Goal: Task Accomplishment & Management: Complete application form

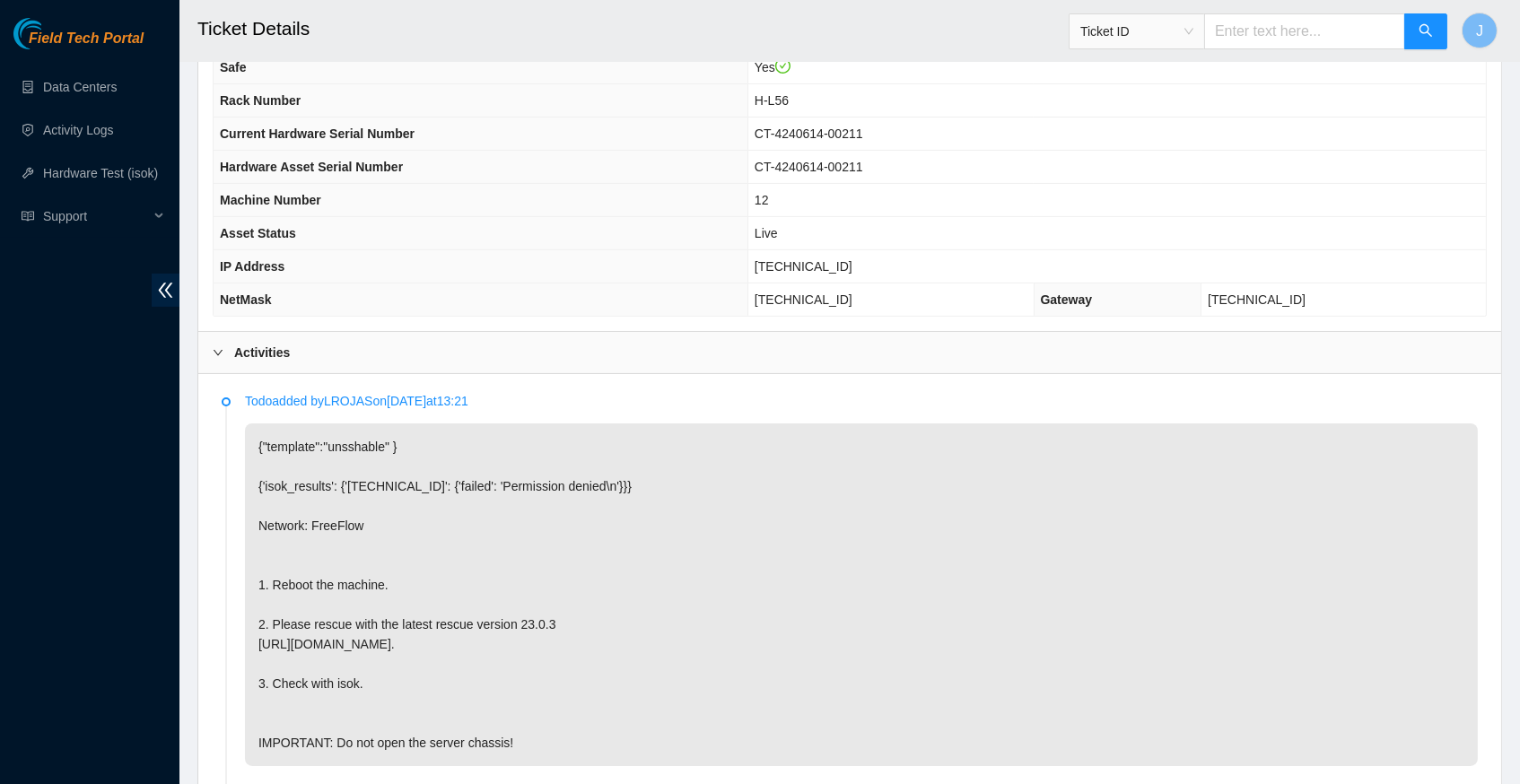
scroll to position [659, 0]
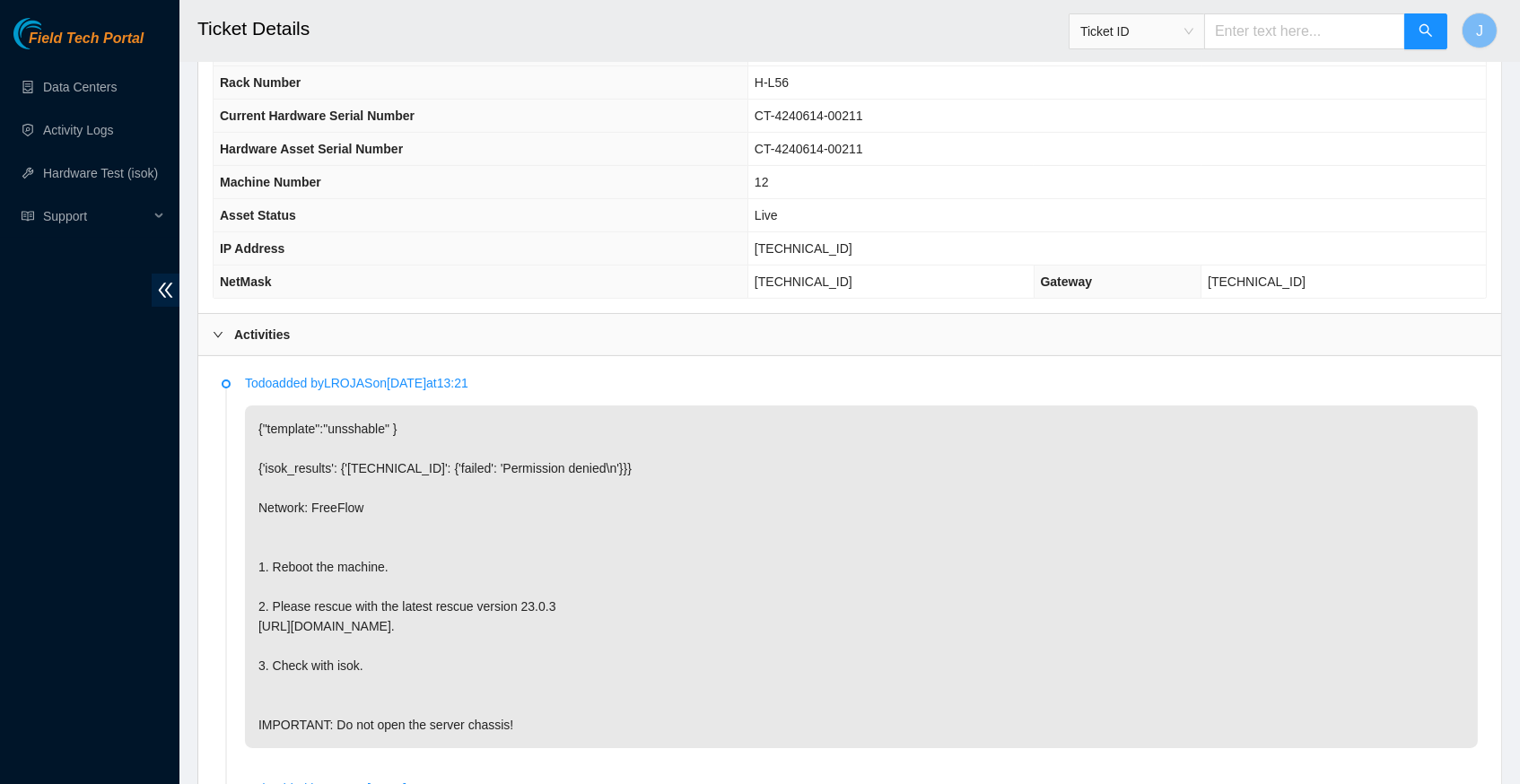
click at [794, 249] on span "[TECHNICAL_ID]" at bounding box center [803, 249] width 98 height 15
copy span "[TECHNICAL_ID]"
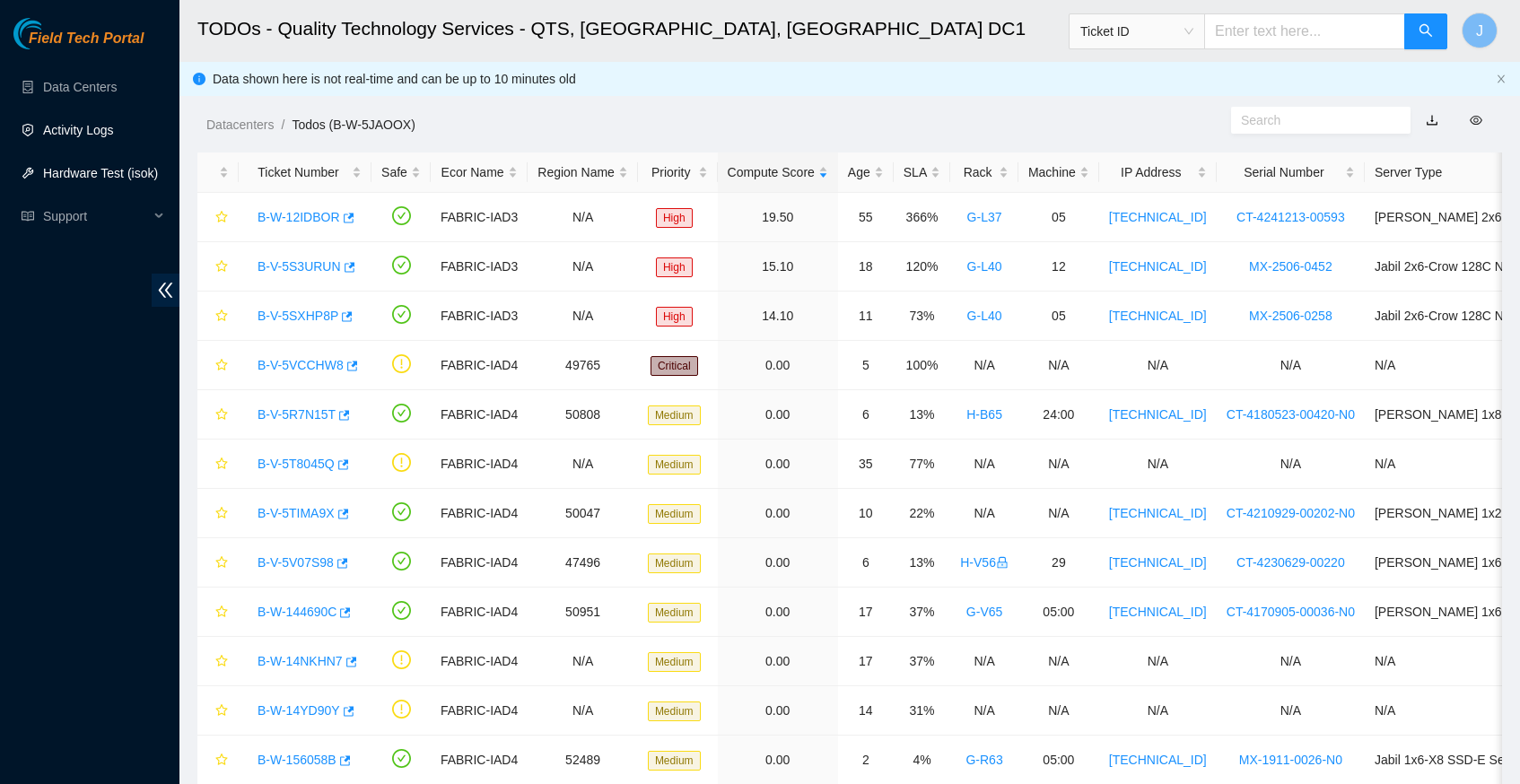
scroll to position [832, 0]
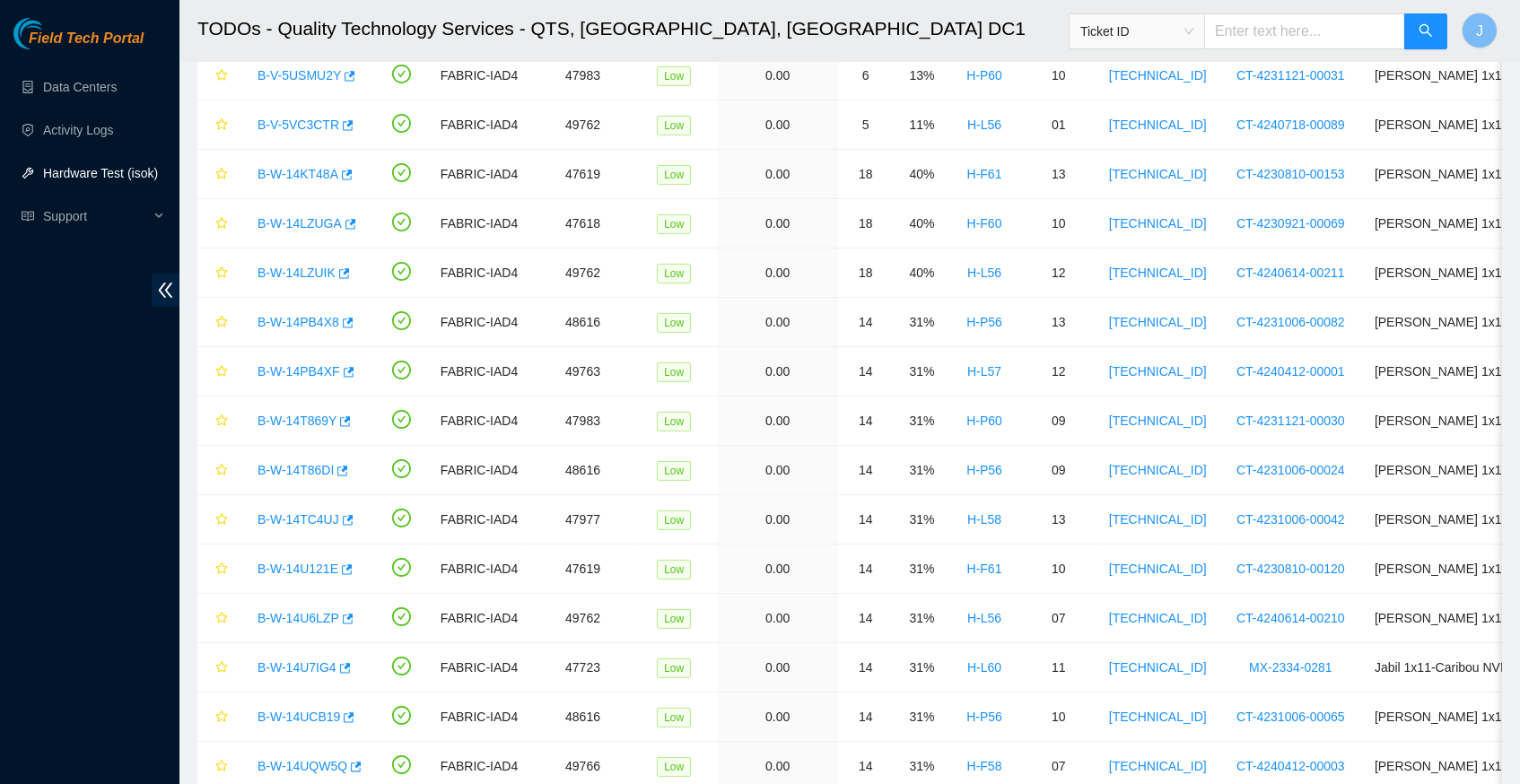
click at [130, 166] on link "Hardware Test (isok)" at bounding box center [101, 173] width 114 height 15
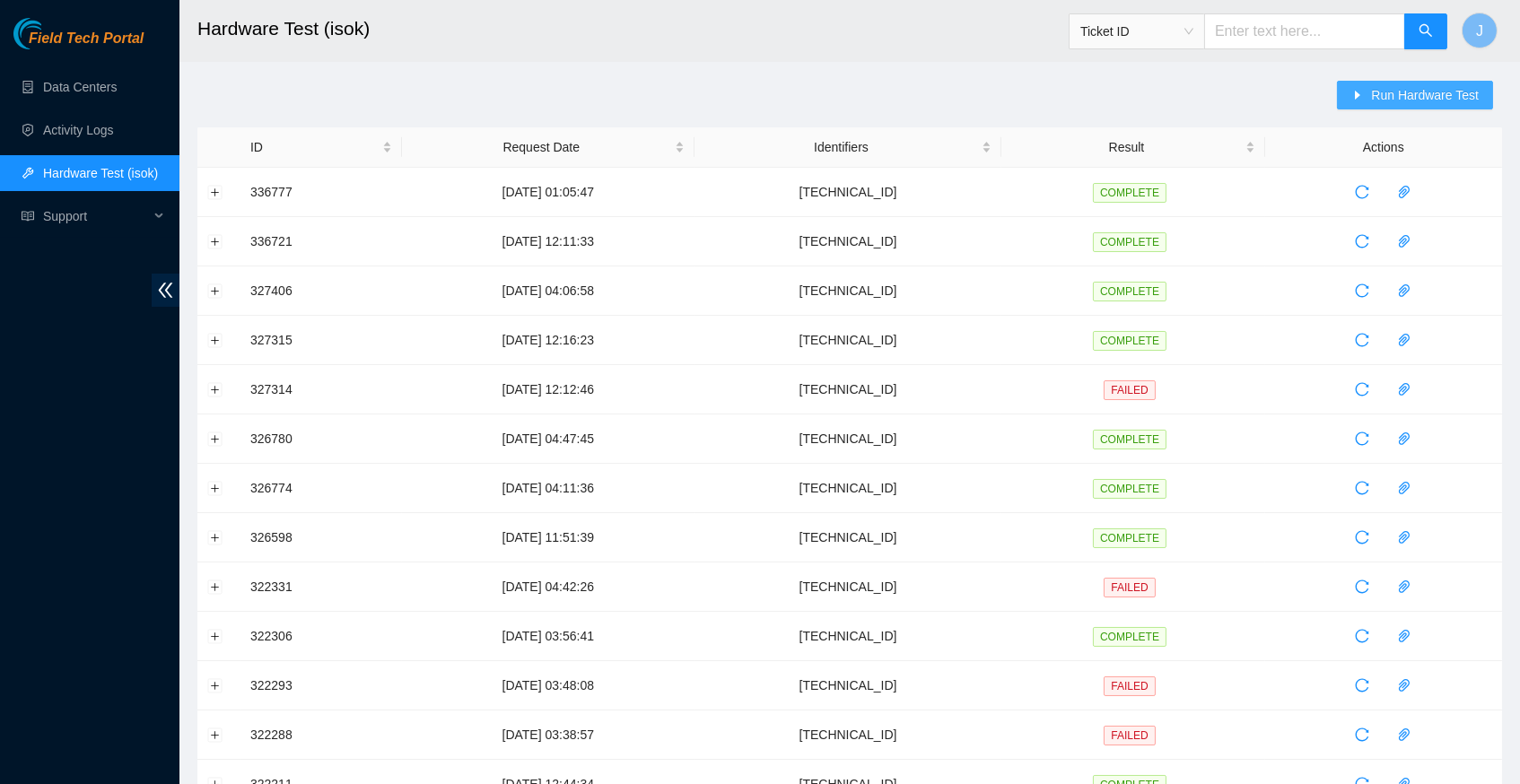
click at [1383, 93] on span "Run Hardware Test" at bounding box center [1424, 95] width 108 height 20
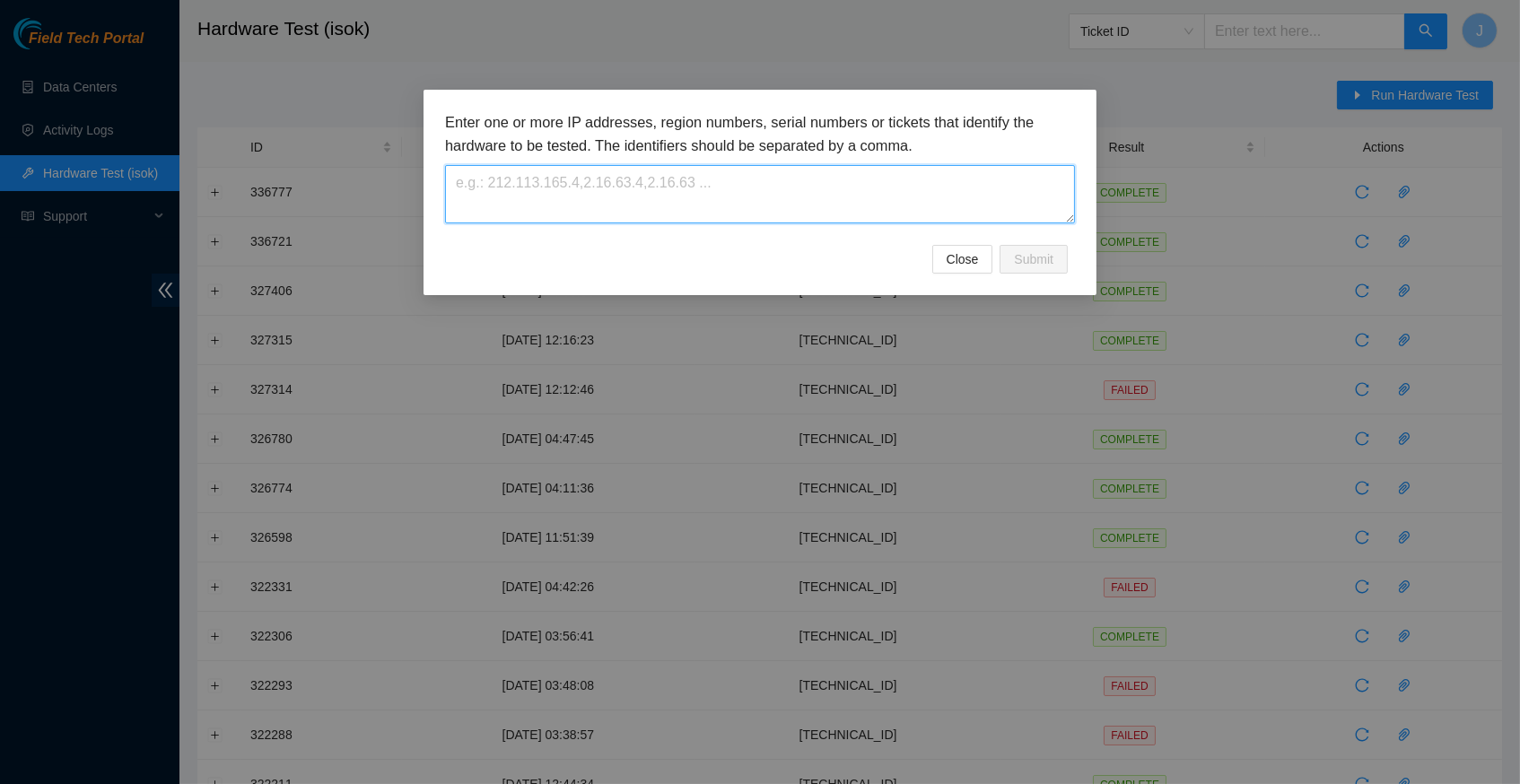
click at [549, 194] on textarea at bounding box center [760, 193] width 629 height 58
paste textarea "[TECHNICAL_ID]"
type textarea "[TECHNICAL_ID]"
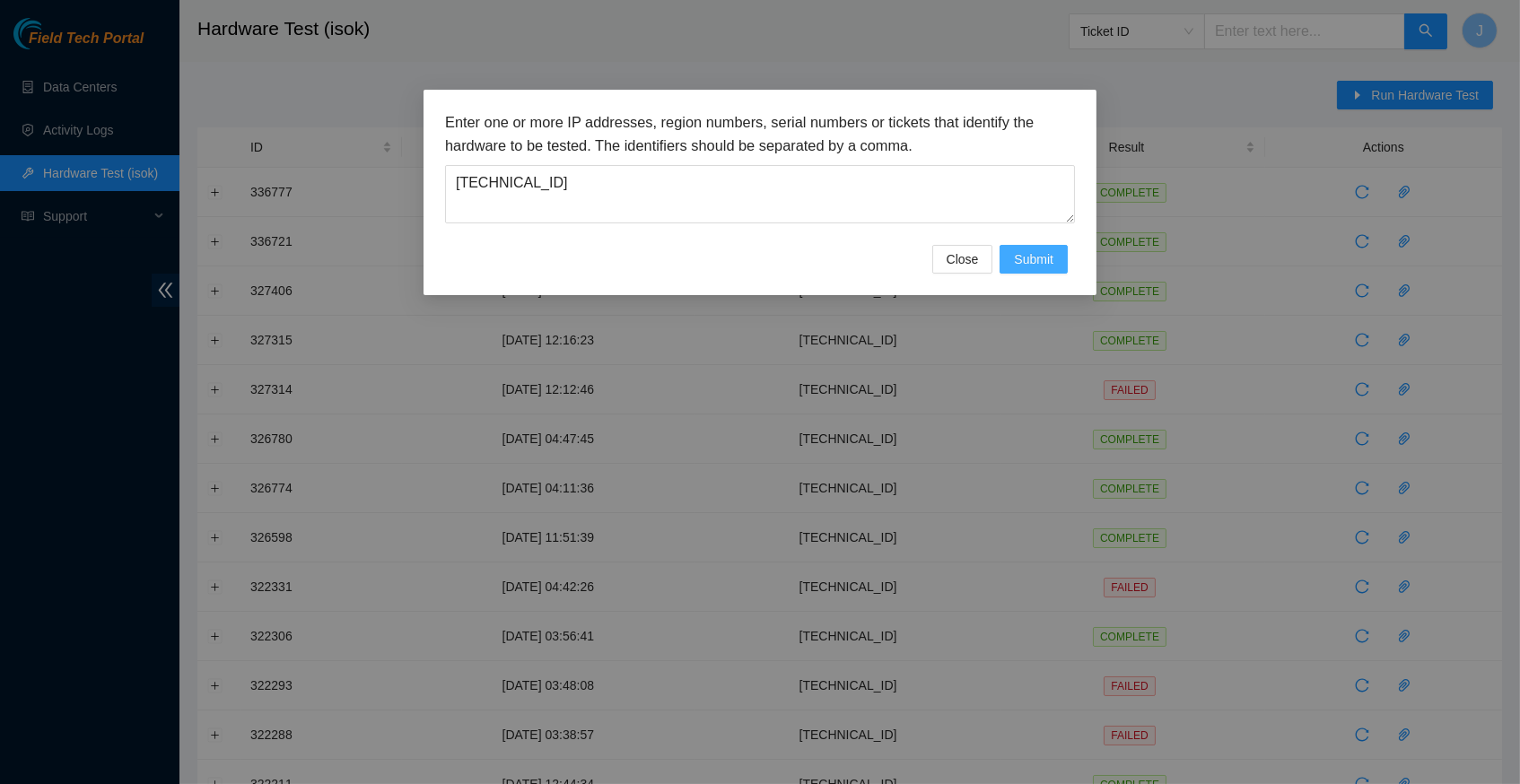
click at [1036, 260] on span "Submit" at bounding box center [1034, 259] width 39 height 20
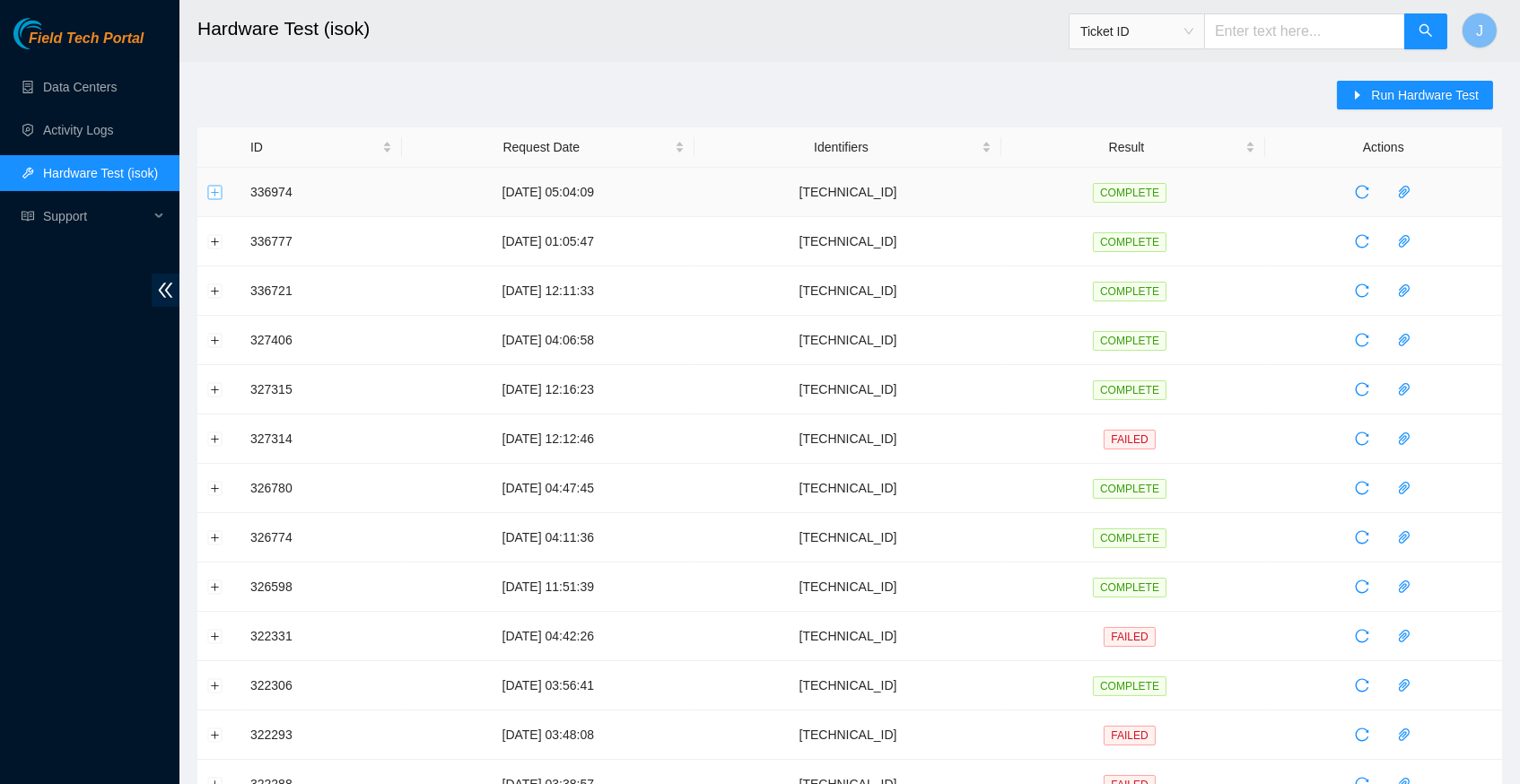
click at [216, 190] on button "Expand row" at bounding box center [215, 191] width 15 height 15
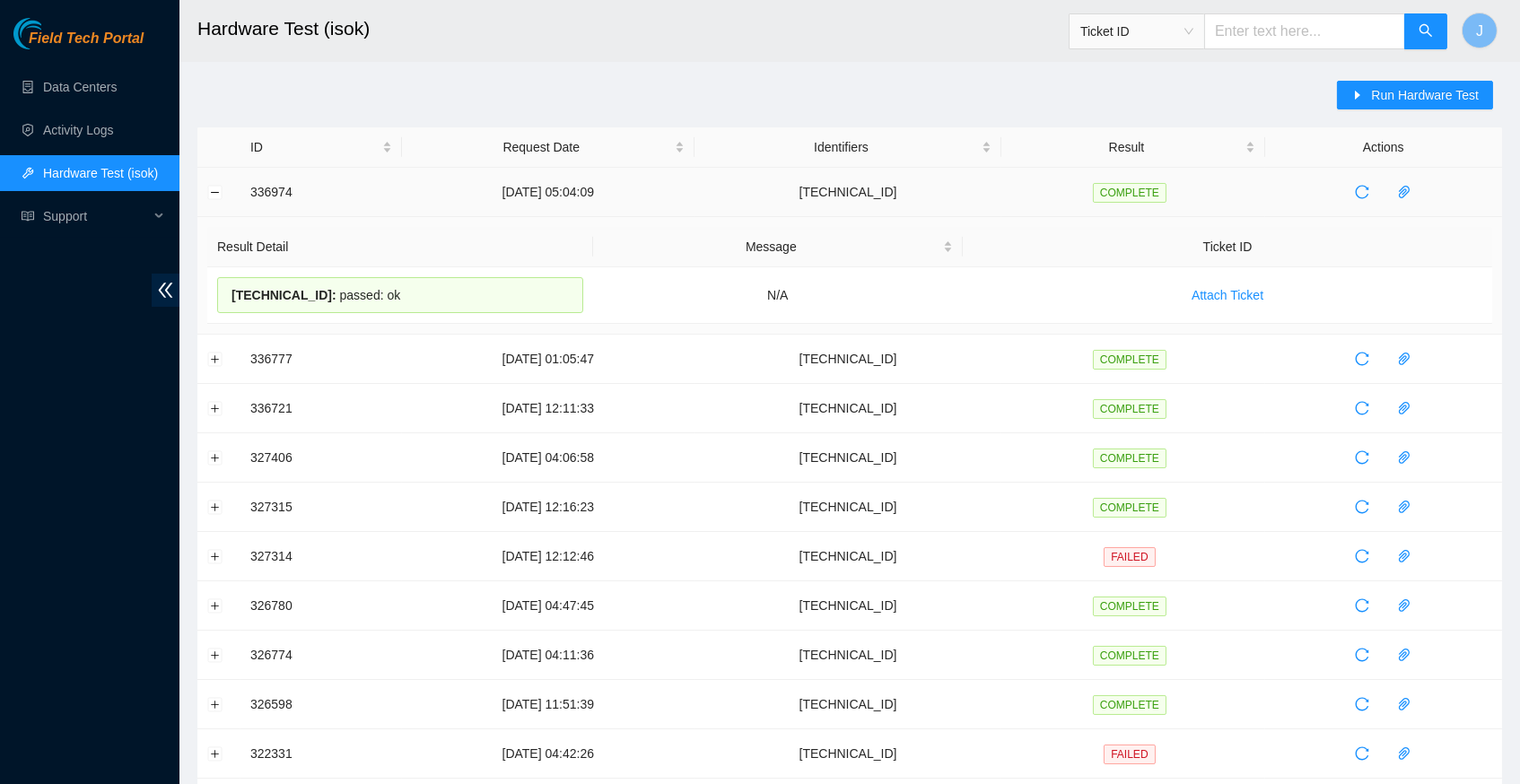
drag, startPoint x: 420, startPoint y: 298, endPoint x: 253, endPoint y: 195, distance: 196.2
click at [253, 195] on tbody "336974 [DATE] 05:04:09 [TECHNICAL_ID] COMPLETE Result Detail Message Ticket ID …" at bounding box center [849, 720] width 1304 height 1105
copy tbody "336974 [DATE] 05:04:09 [TECHNICAL_ID] COMPLETE Result Detail Message Ticket ID …"
click at [529, 104] on div "Run Hardware Test ID Request Date Identifiers Result Actions 336974 [DATE] 05:0…" at bounding box center [849, 705] width 1304 height 1248
click at [462, 104] on div "Run Hardware Test ID Request Date Identifiers Result Actions 336974 [DATE] 05:0…" at bounding box center [849, 705] width 1304 height 1248
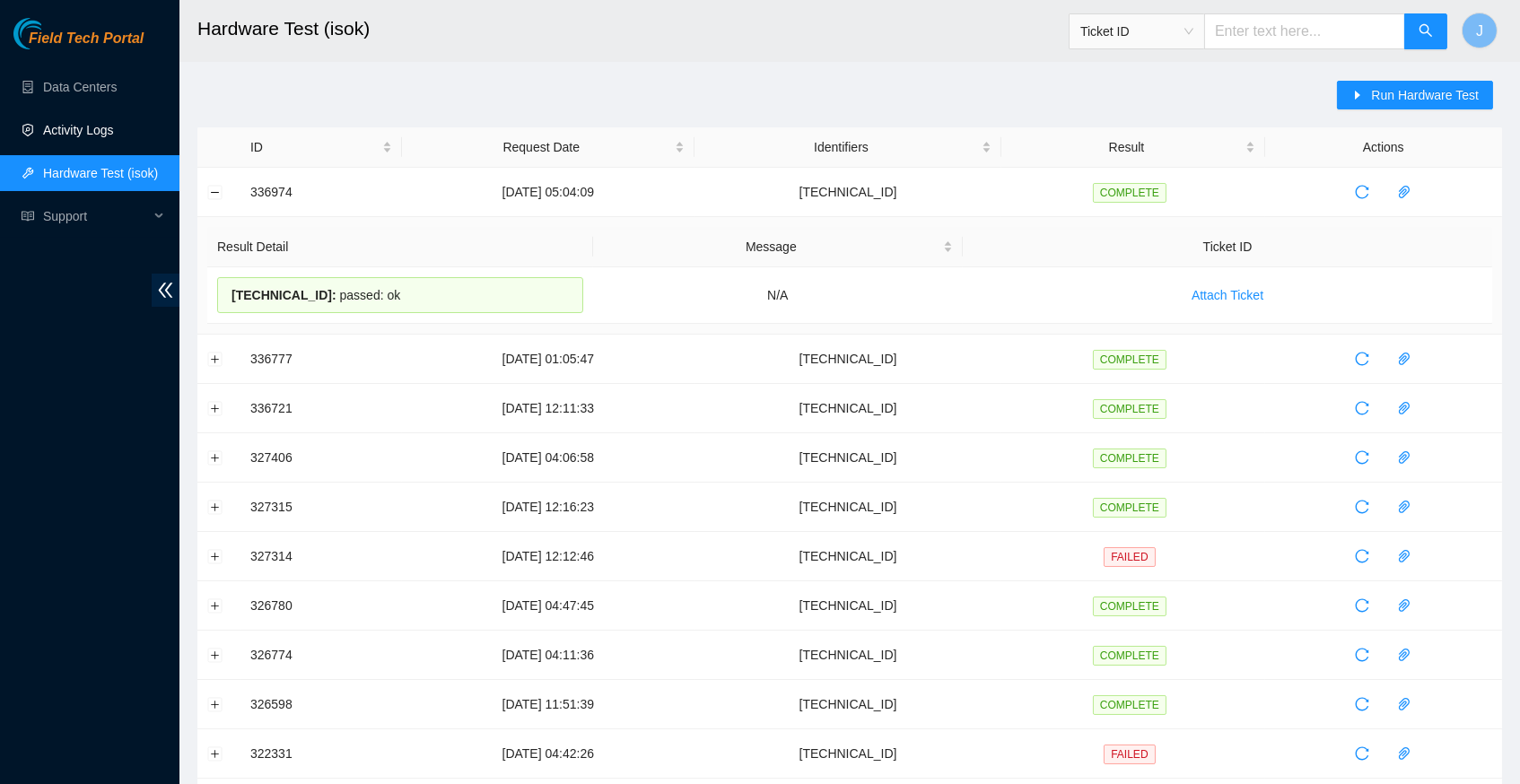
click at [50, 128] on link "Activity Logs" at bounding box center [79, 130] width 71 height 15
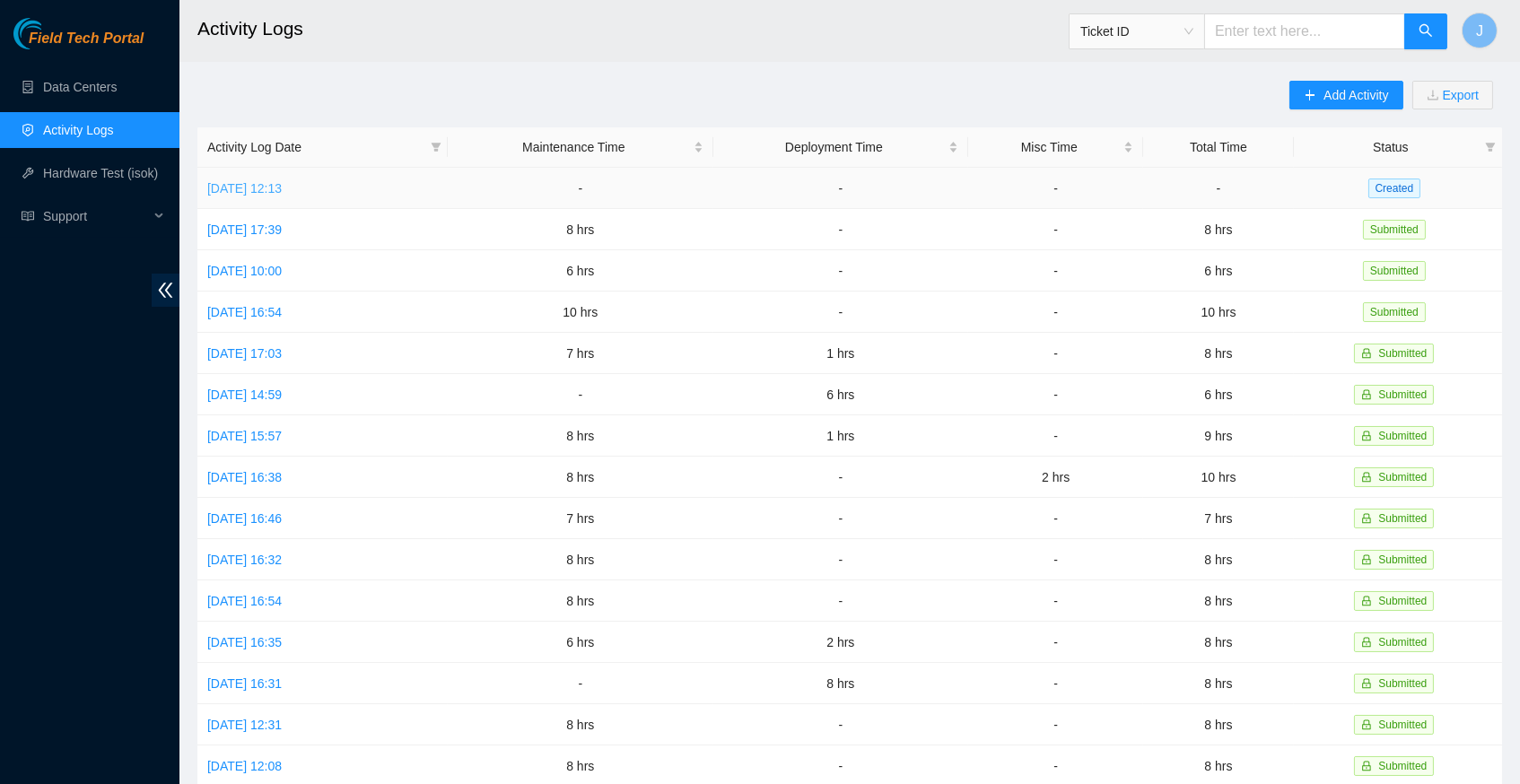
click at [282, 182] on link "[DATE] 12:13" at bounding box center [244, 188] width 74 height 15
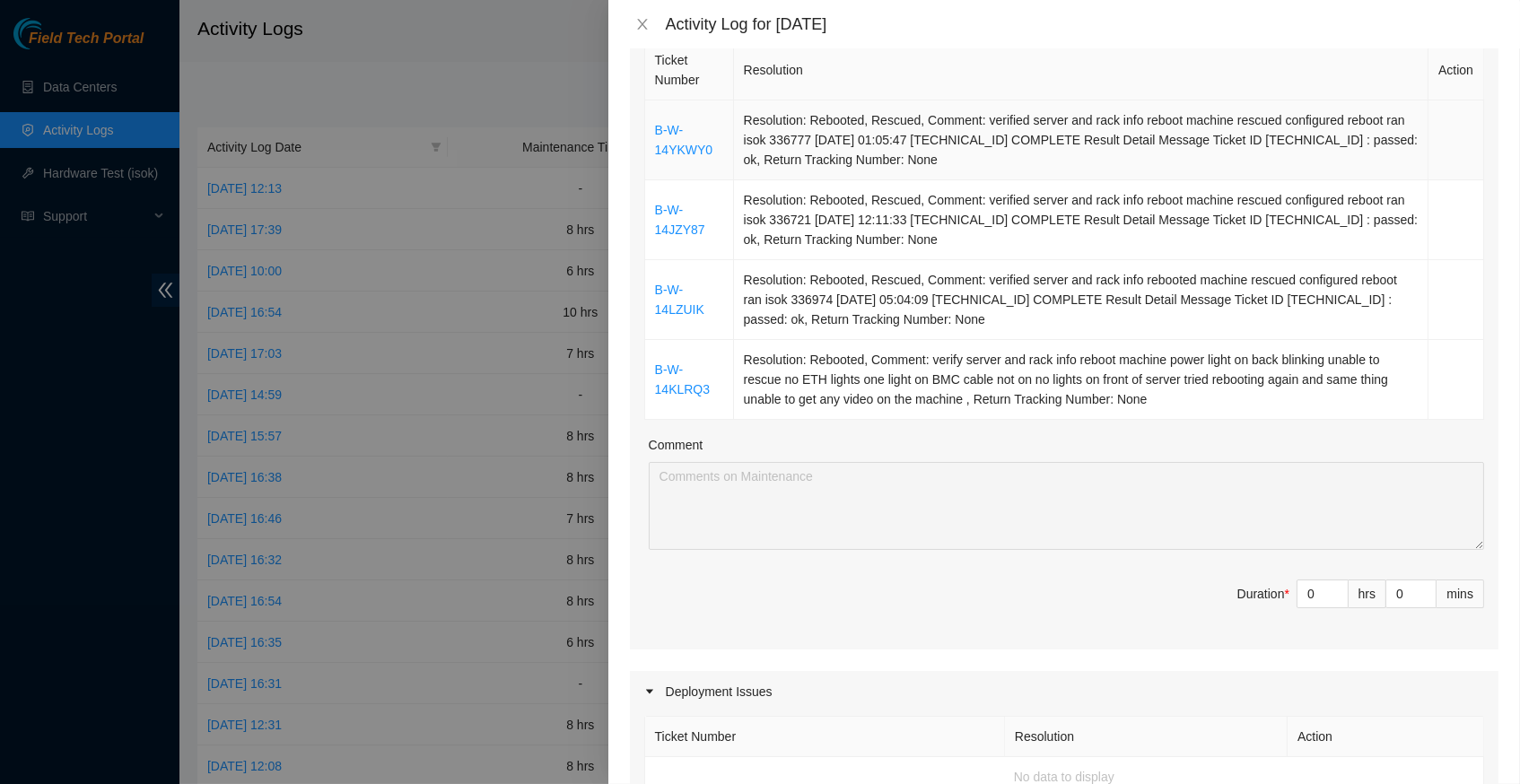
scroll to position [301, 0]
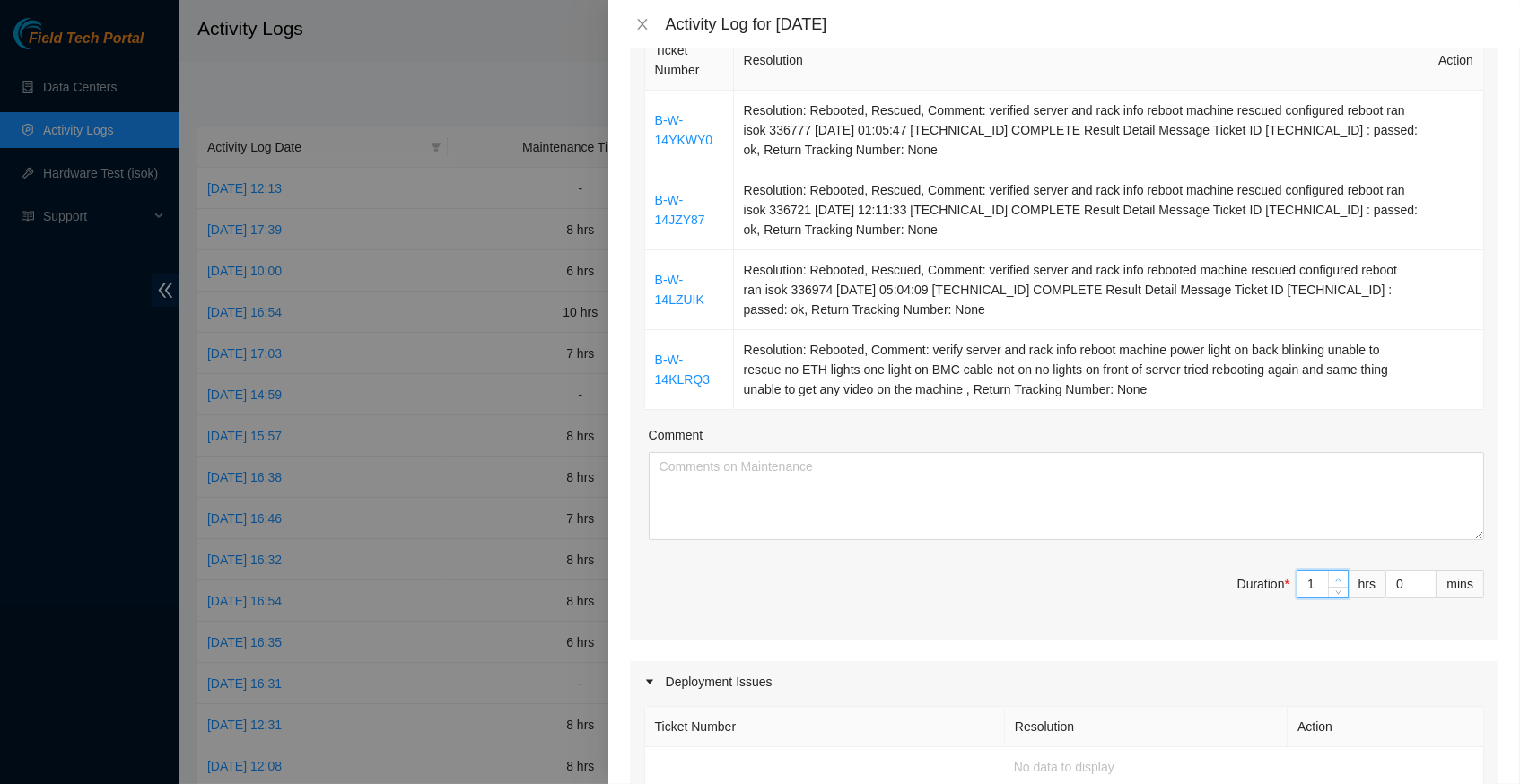
type input "1"
click at [1341, 574] on span "up" at bounding box center [1339, 579] width 11 height 11
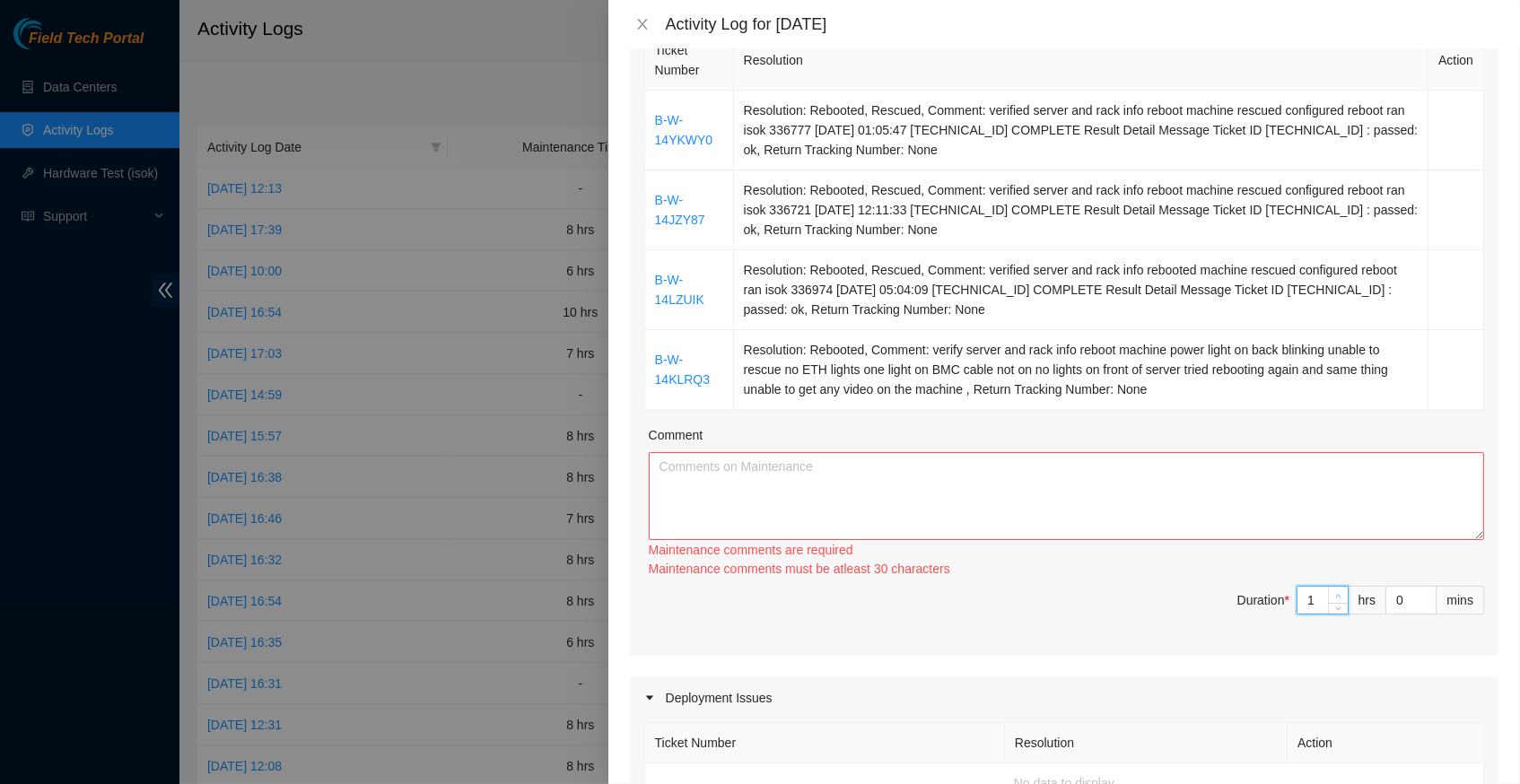
click at [1341, 562] on div "Ticket Number Resolution Action B-W-14YKWY0 Resolution: Rebooted, Rescued, Comm…" at bounding box center [1063, 340] width 868 height 629
click at [1341, 562] on div "Ticket Number Resolution Action B-W-14YKWY0 Resolution: Rebooted, Rescued, Comm…" at bounding box center [1063, 341] width 868 height 631
type input "2"
click at [1339, 595] on icon "up" at bounding box center [1338, 598] width 6 height 6
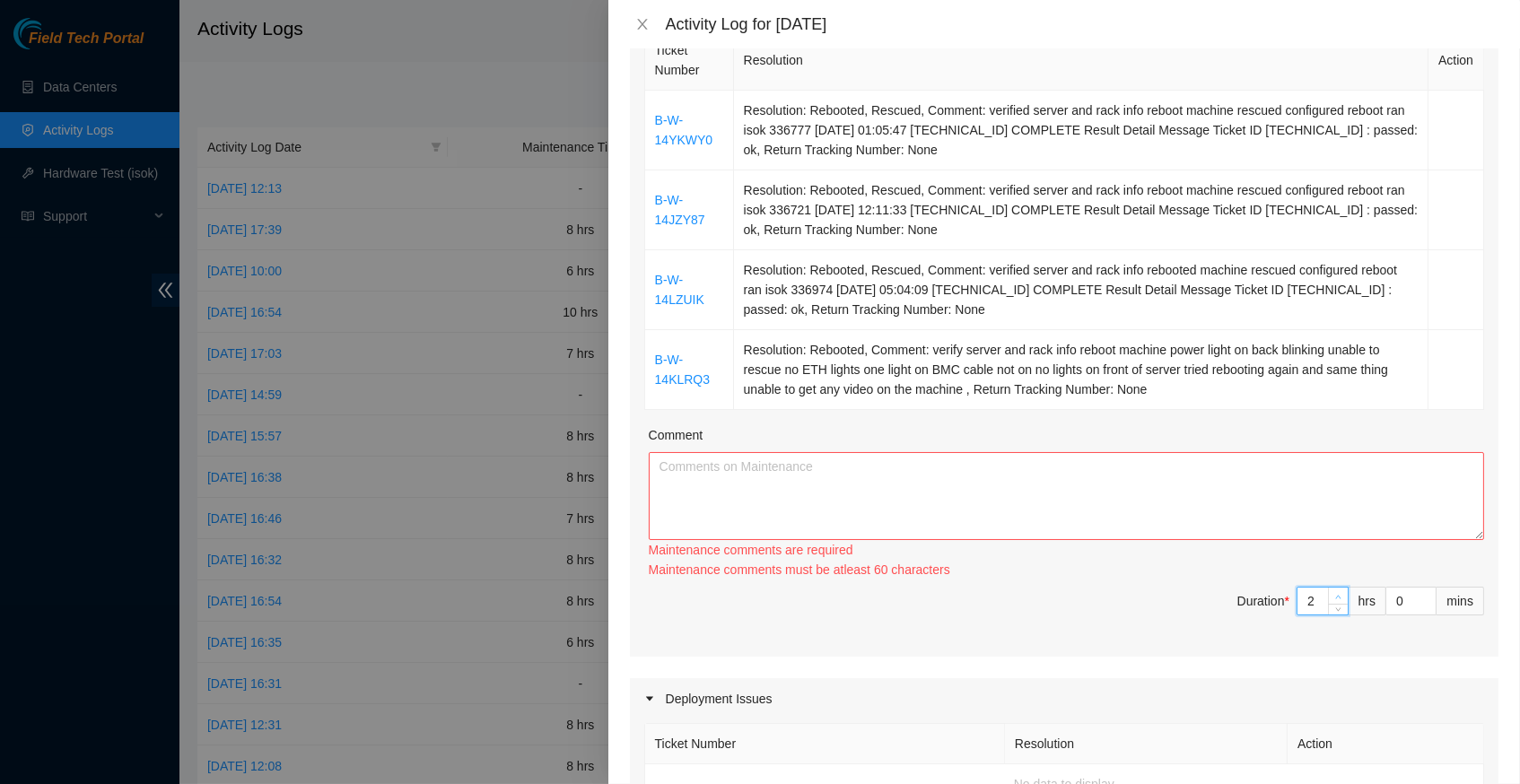
type input "3"
click at [1339, 594] on icon "up" at bounding box center [1338, 597] width 6 height 6
type input "4"
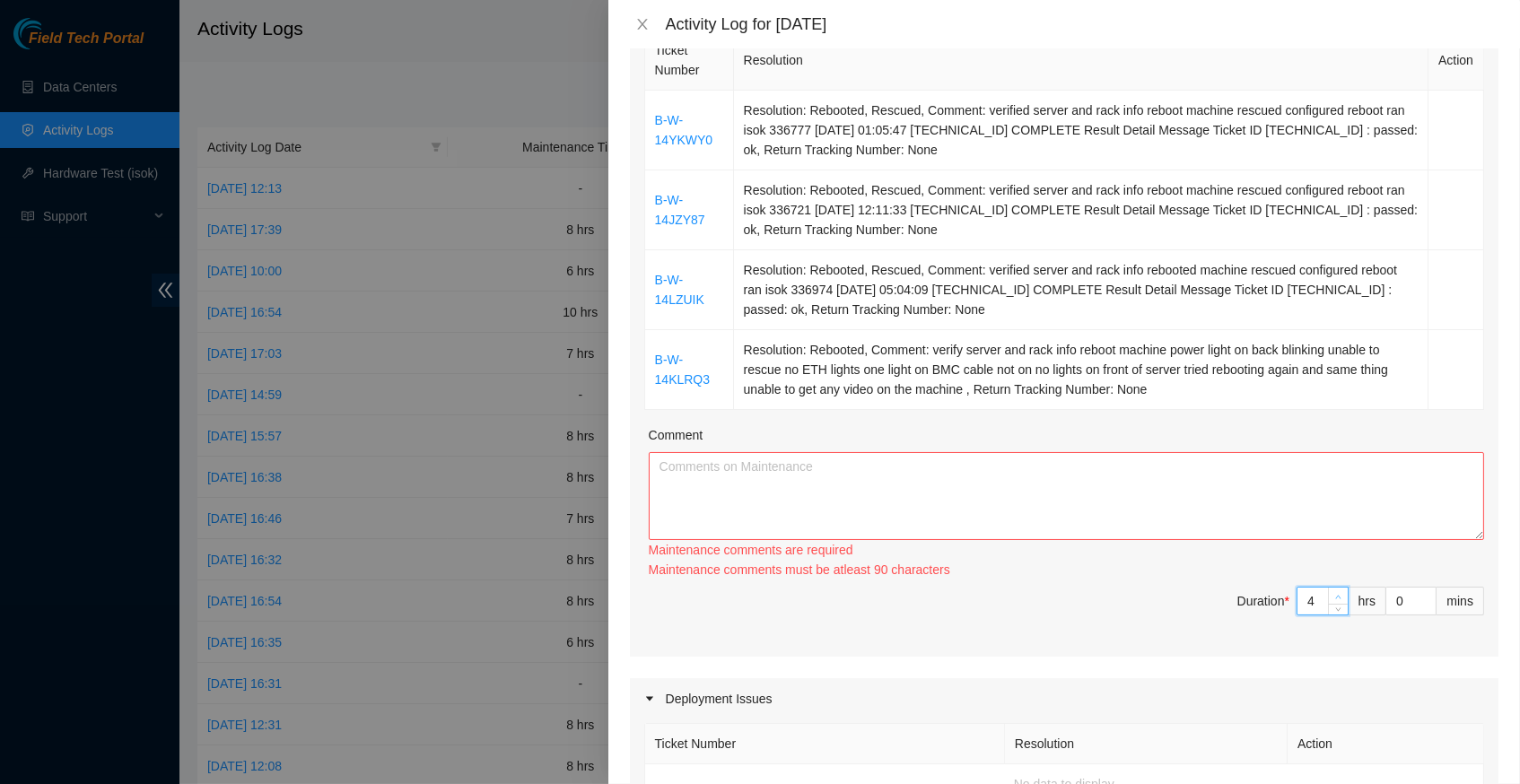
click at [1339, 594] on icon "up" at bounding box center [1338, 597] width 6 height 6
type input "5"
click at [1339, 594] on icon "up" at bounding box center [1338, 597] width 6 height 6
type input "6"
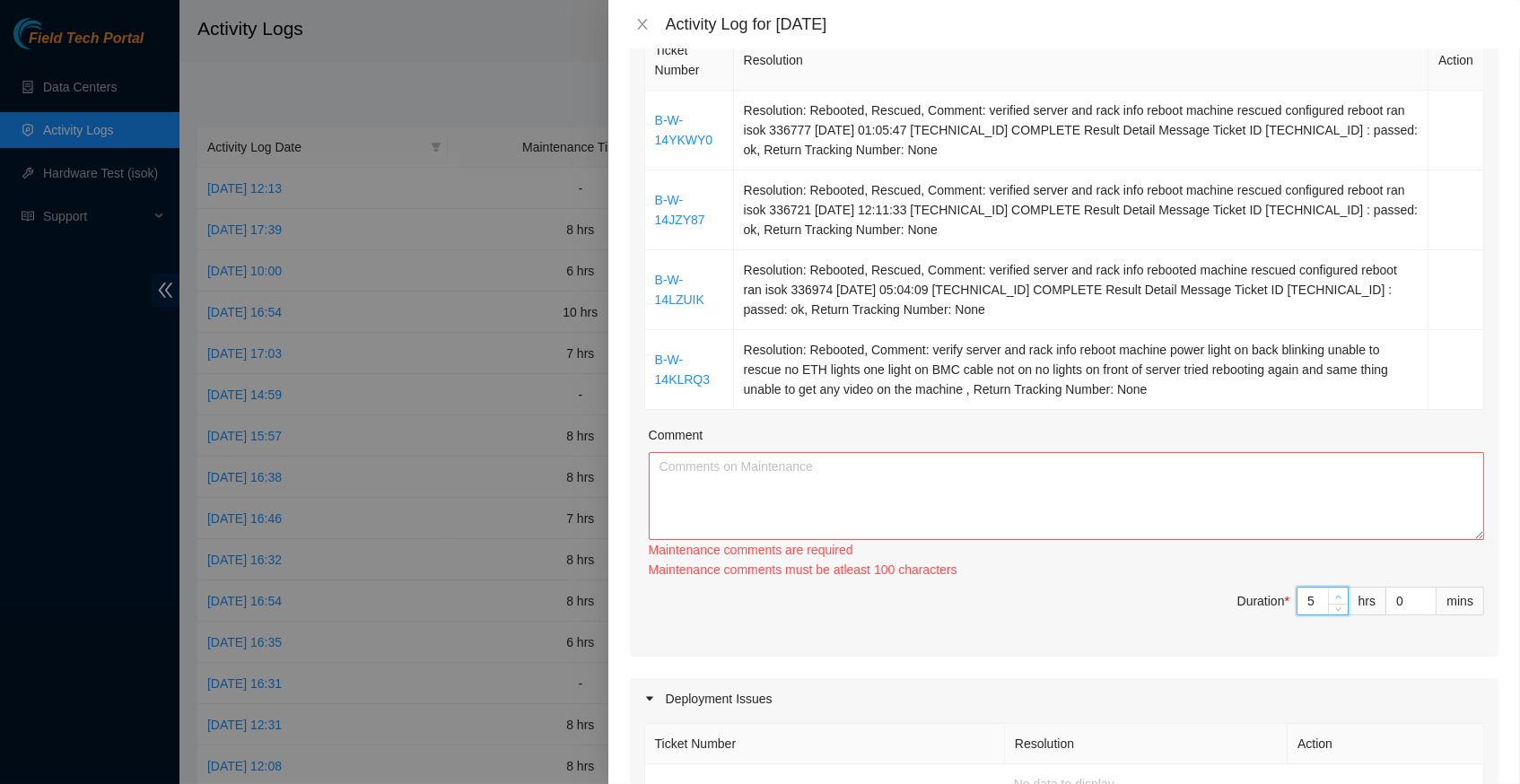
type input "6"
click at [1339, 594] on icon "up" at bounding box center [1338, 597] width 6 height 6
type input "7"
click at [1336, 595] on icon "up" at bounding box center [1338, 598] width 6 height 6
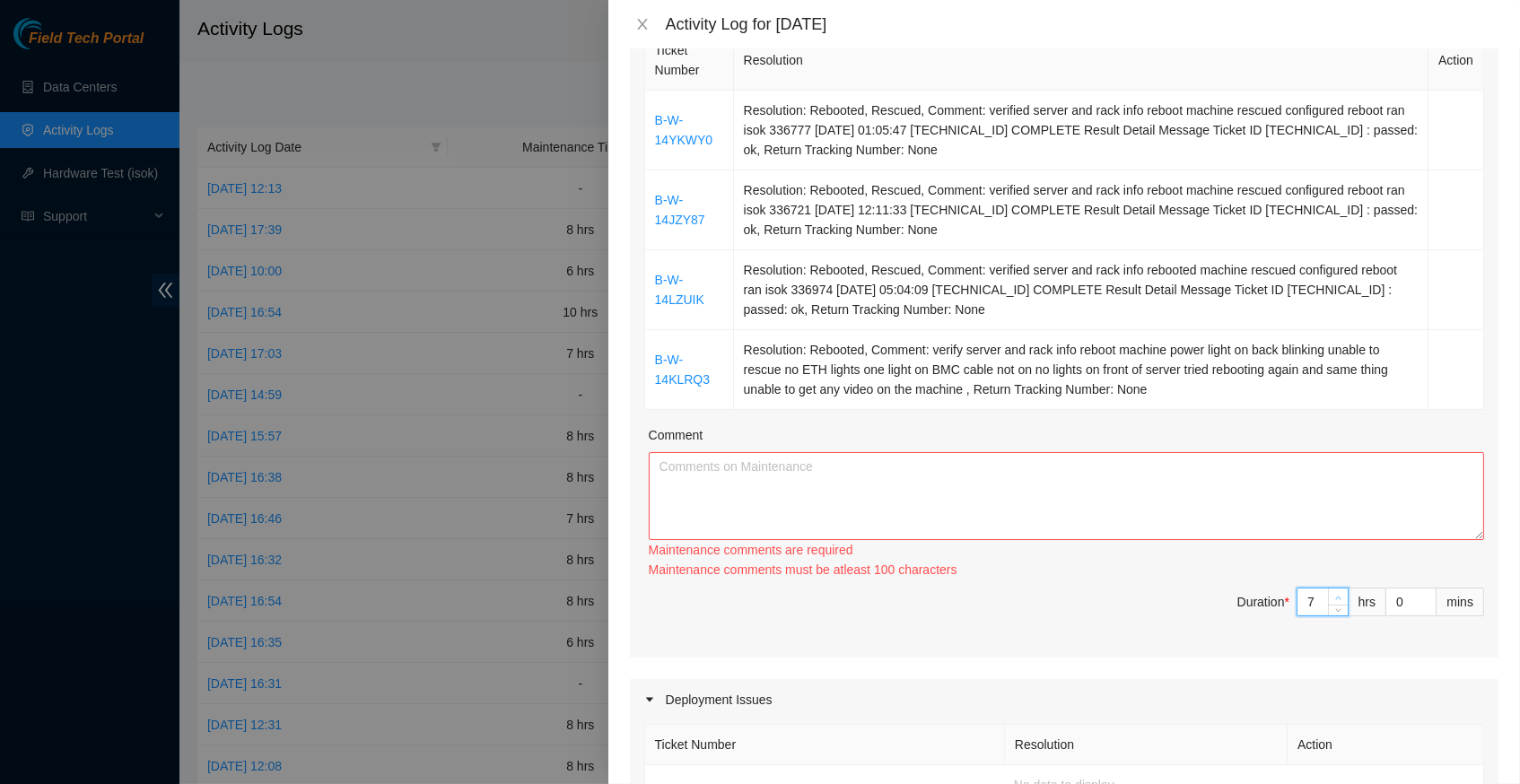
type input "8"
click at [1336, 595] on icon "up" at bounding box center [1338, 598] width 6 height 6
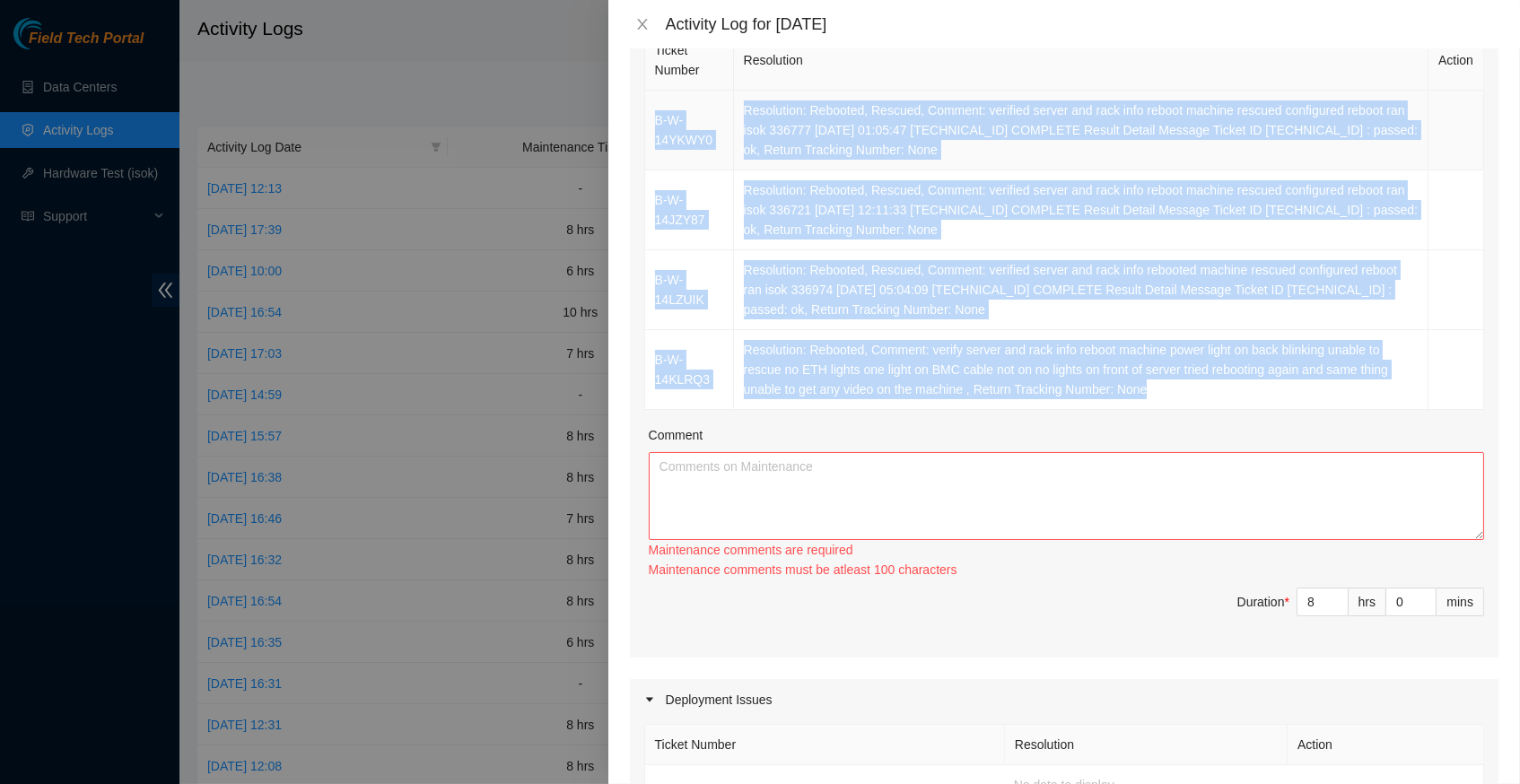
drag, startPoint x: 1209, startPoint y: 380, endPoint x: 647, endPoint y: 110, distance: 623.5
click at [647, 110] on tbody "B-W-14YKWY0 Resolution: Rebooted, Rescued, Comment: verified server and rack in…" at bounding box center [1064, 250] width 838 height 320
copy tbody "B-W-14YKWY0 Resolution: Rebooted, Rescued, Comment: verified server and rack in…"
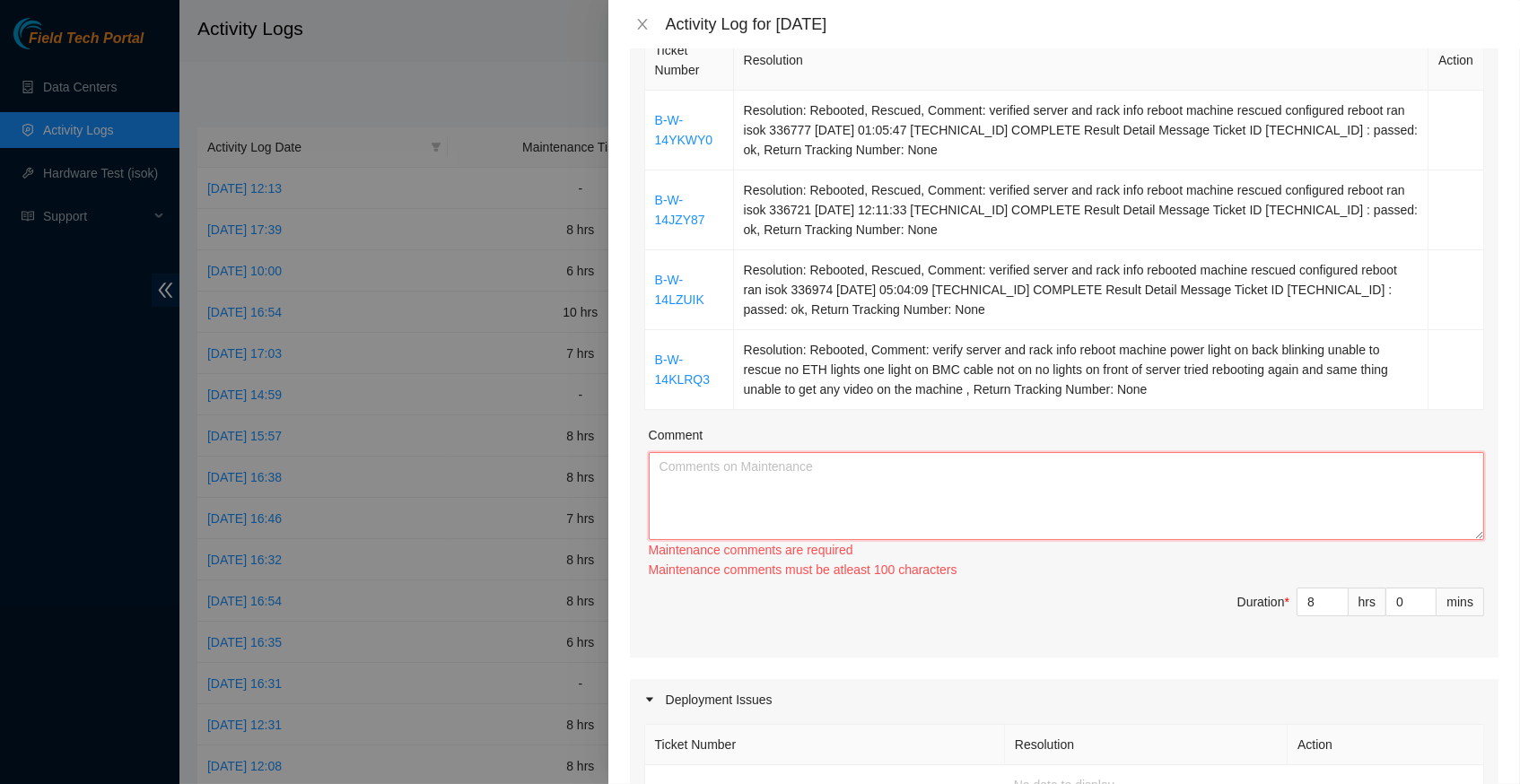
click at [713, 464] on textarea "Comment" at bounding box center [1066, 495] width 835 height 88
paste textarea "B-W-14YKWY0 Resolution: Rebooted, Rescued, Comment: verified server and rack in…"
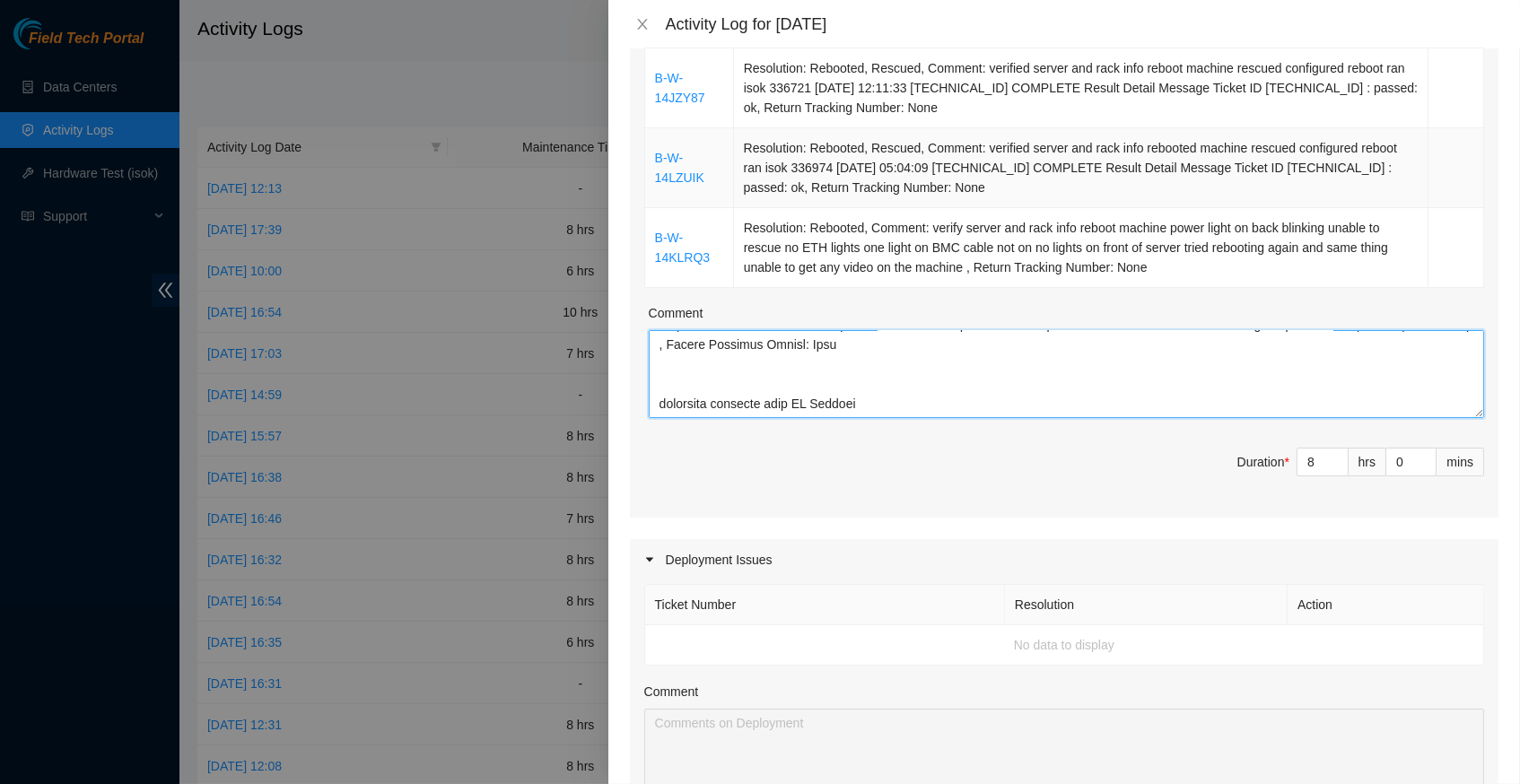
scroll to position [486, 0]
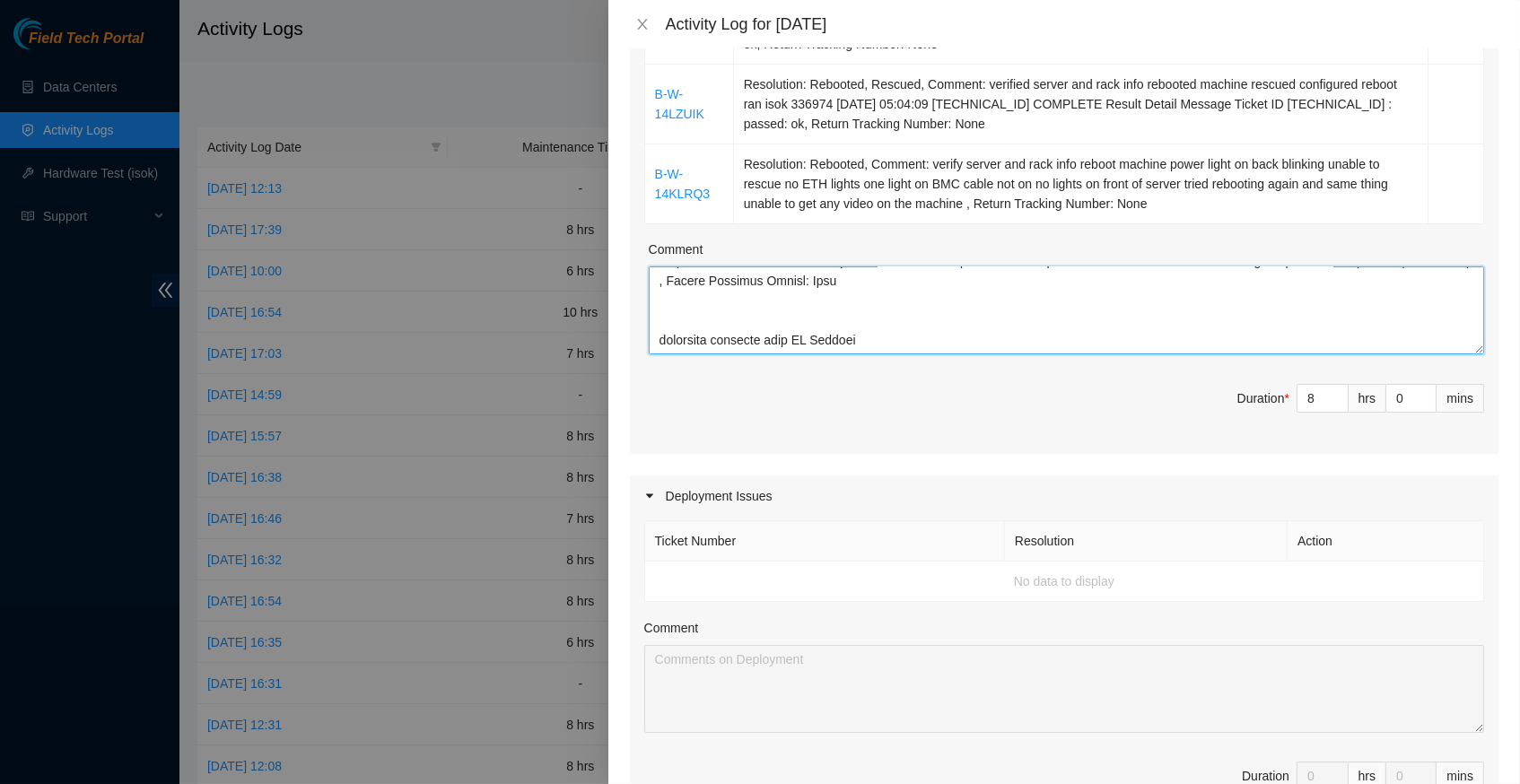
click at [656, 326] on textarea "Comment" at bounding box center [1066, 310] width 835 height 88
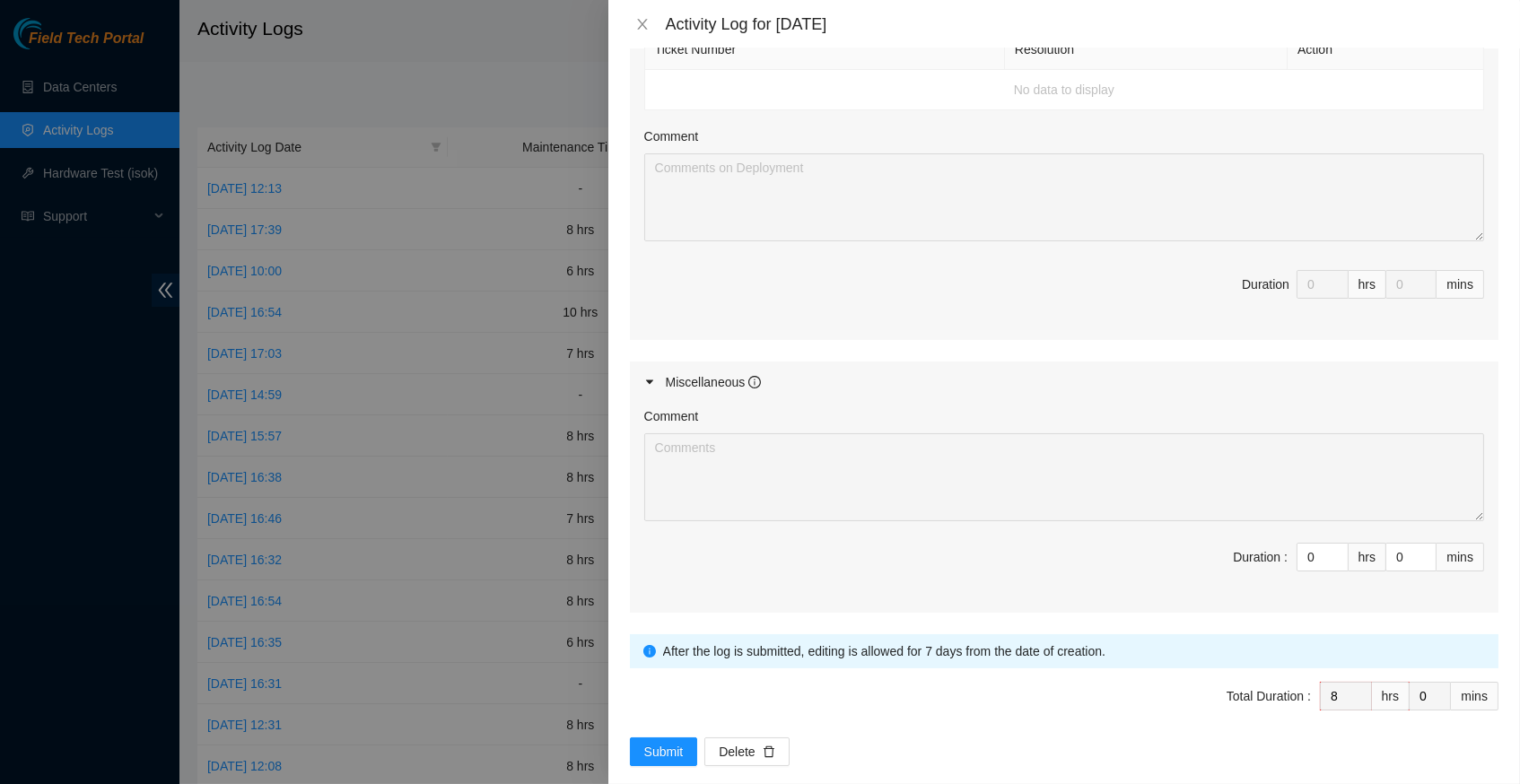
scroll to position [976, 0]
type textarea "B-W-14YKWY0 Resolution: Rebooted, Rescued, Comment: verified server and rack in…"
click at [669, 743] on span "Submit" at bounding box center [664, 752] width 39 height 20
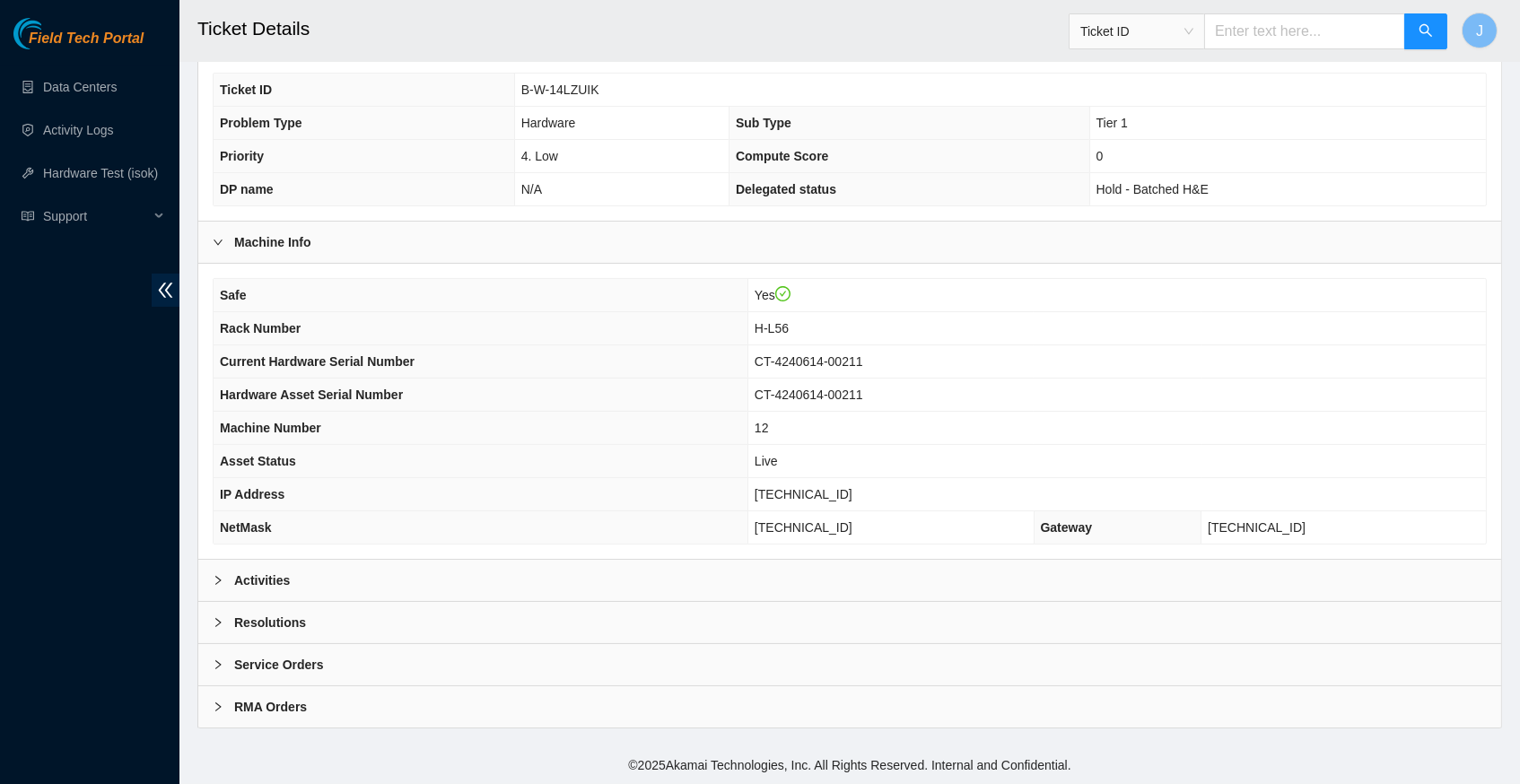
scroll to position [415, 0]
click at [213, 576] on div at bounding box center [224, 580] width 22 height 20
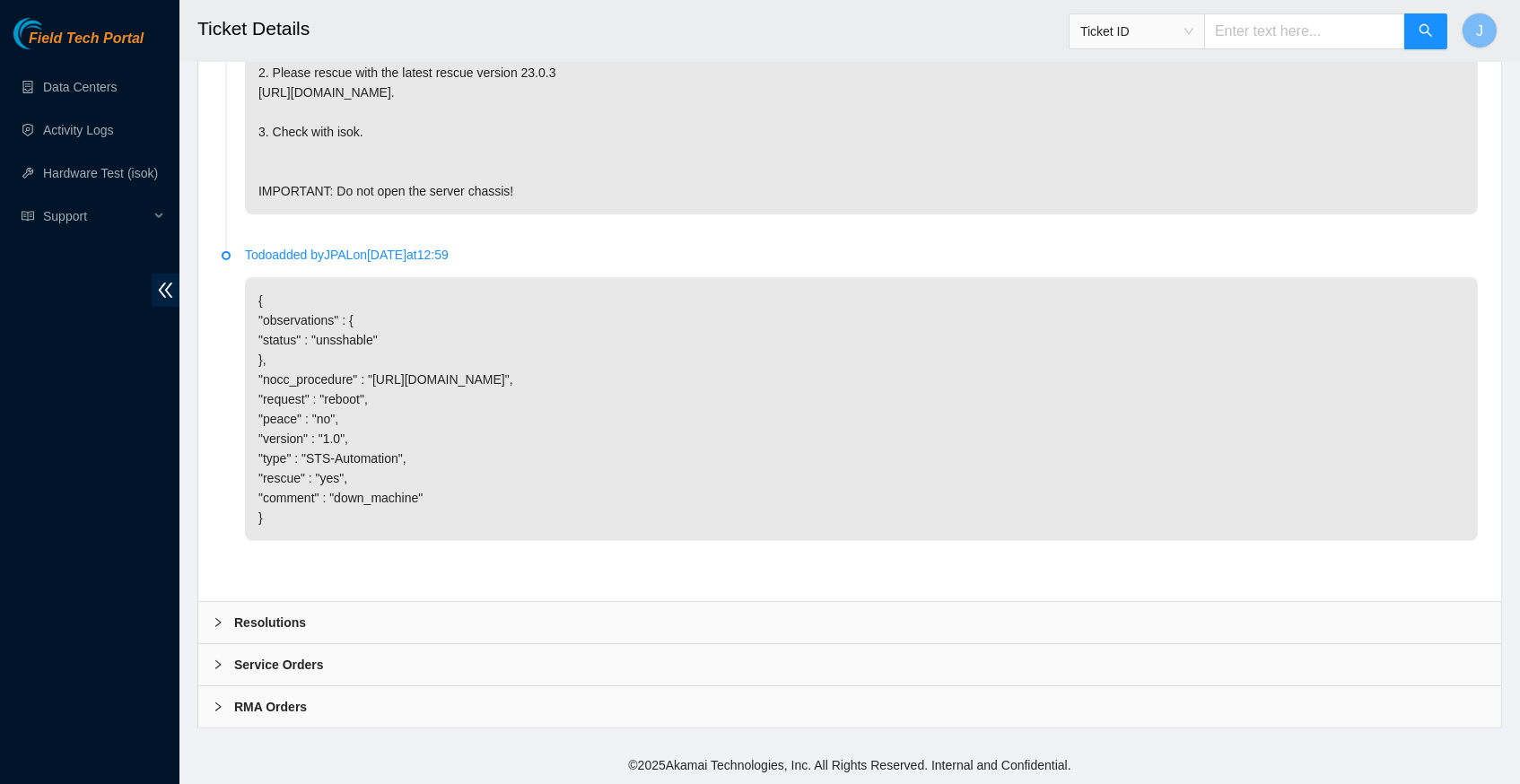
scroll to position [1210, 0]
click at [218, 622] on icon "right" at bounding box center [218, 622] width 11 height 11
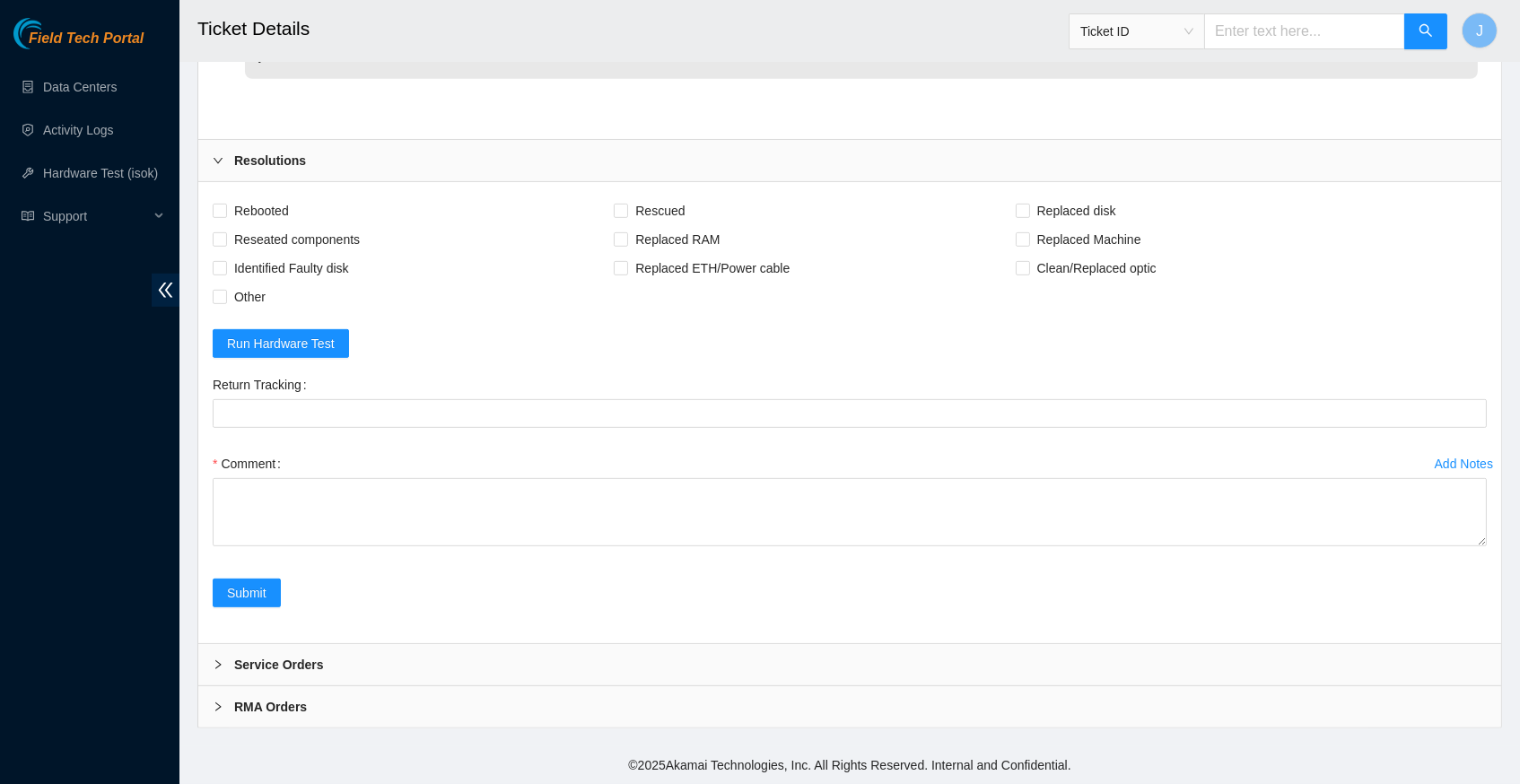
scroll to position [1671, 0]
click at [217, 213] on input "Rebooted" at bounding box center [219, 209] width 13 height 13
checkbox input "true"
click at [626, 214] on input "Rescued" at bounding box center [619, 209] width 13 height 13
checkbox input "true"
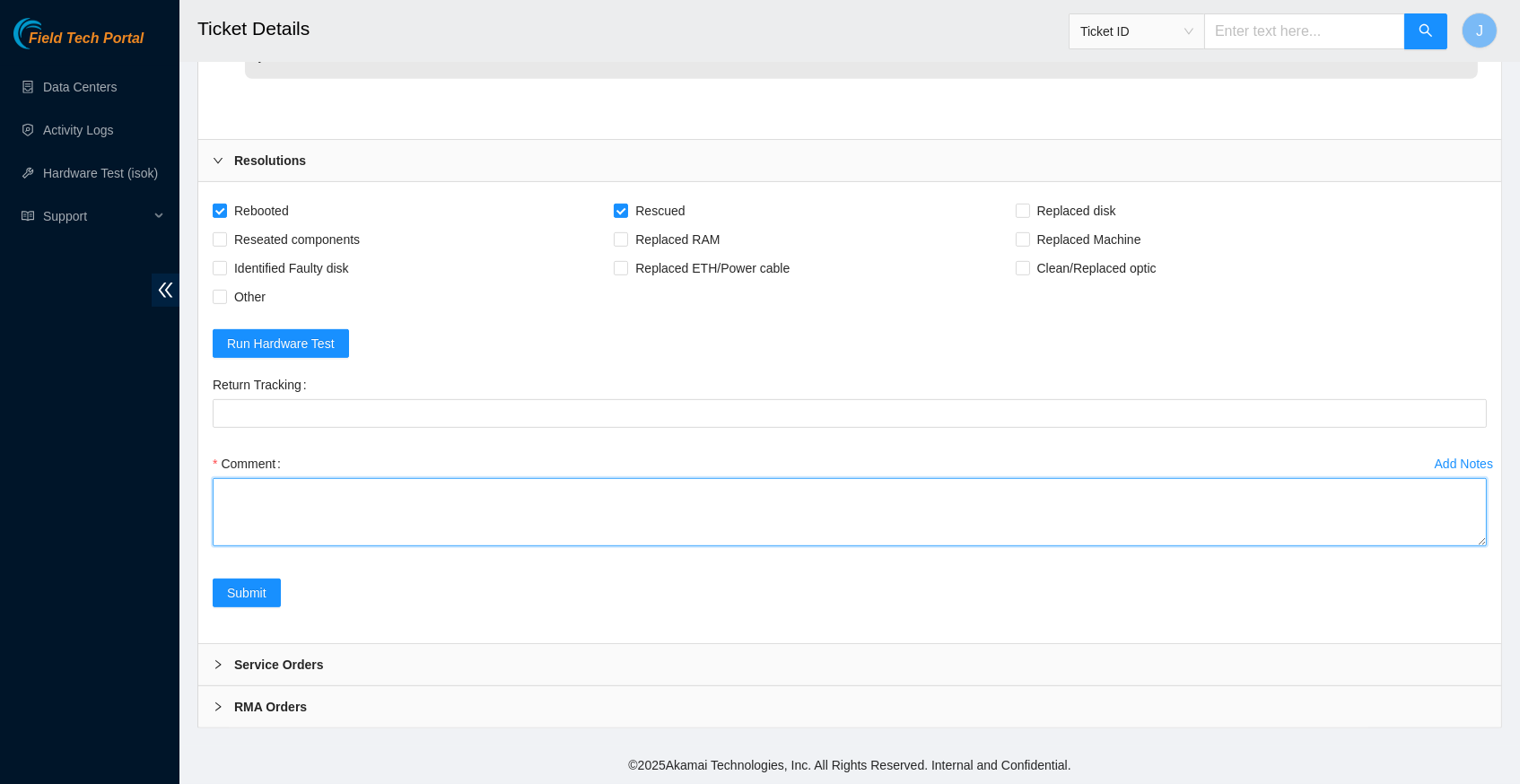
click at [369, 493] on textarea "Comment" at bounding box center [850, 512] width 1274 height 68
paste textarea "336974 15-09-2025 05:04:09 23.55.100.239 COMPLETE Result Detail Message Ticket …"
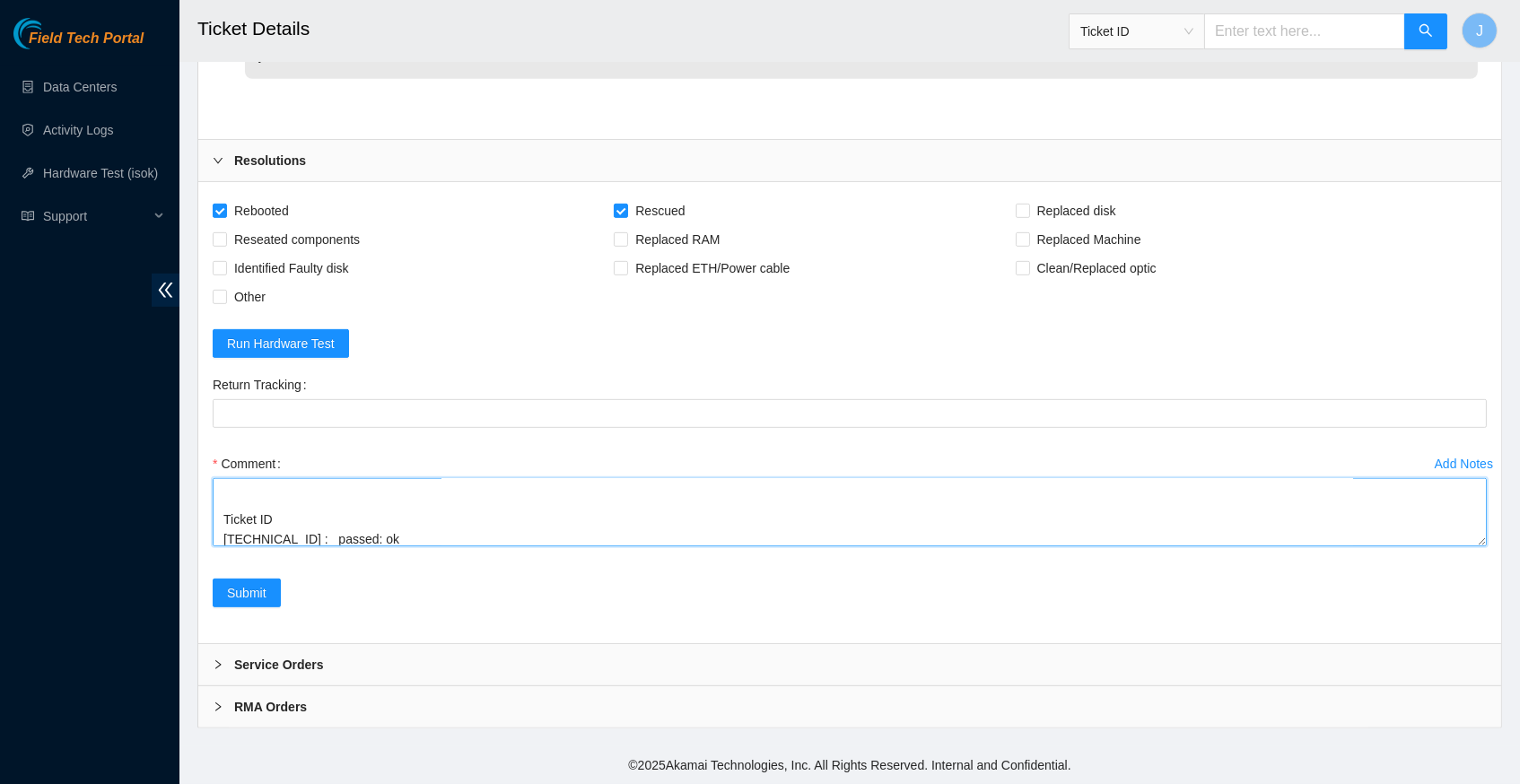
scroll to position [189, 0]
type textarea "verified server and rack info rebooted machine rescued configured reboot ran is…"
click at [244, 597] on span "Submit" at bounding box center [247, 593] width 39 height 20
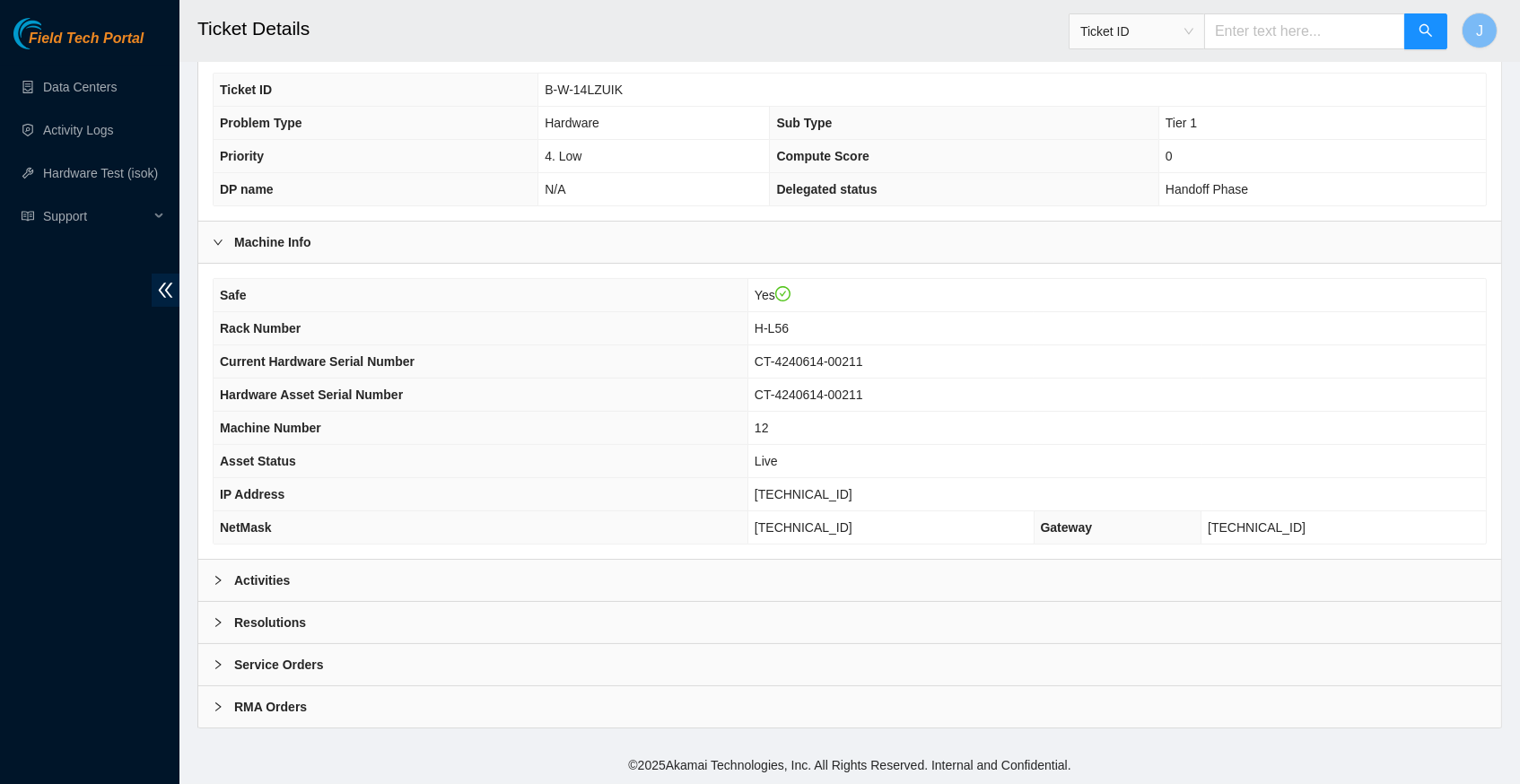
scroll to position [415, 0]
